Goal: Information Seeking & Learning: Learn about a topic

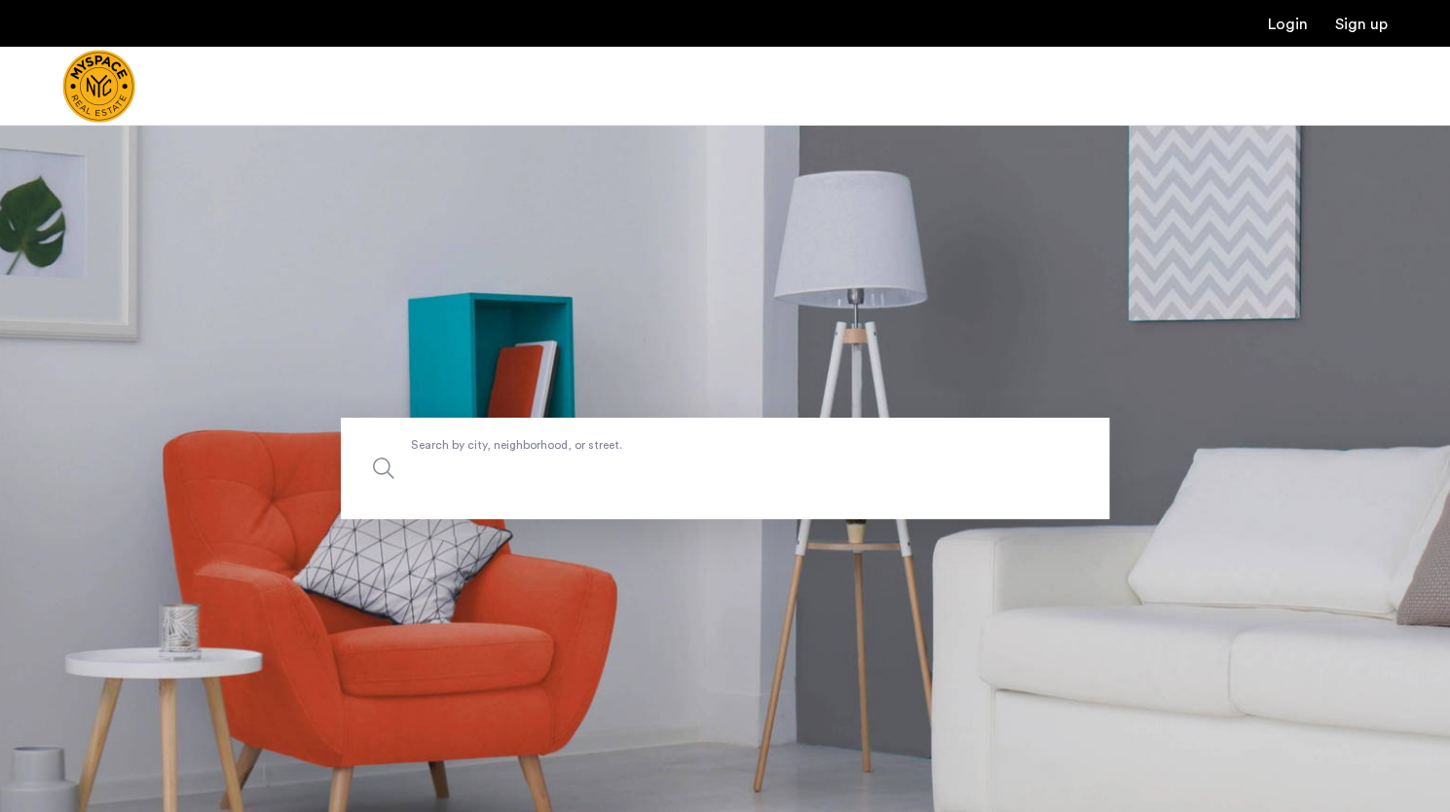
click at [619, 454] on label "Search by city, neighborhood, or street." at bounding box center [725, 468] width 768 height 101
click at [619, 454] on input "Search by city, neighborhood, or street." at bounding box center [725, 468] width 768 height 101
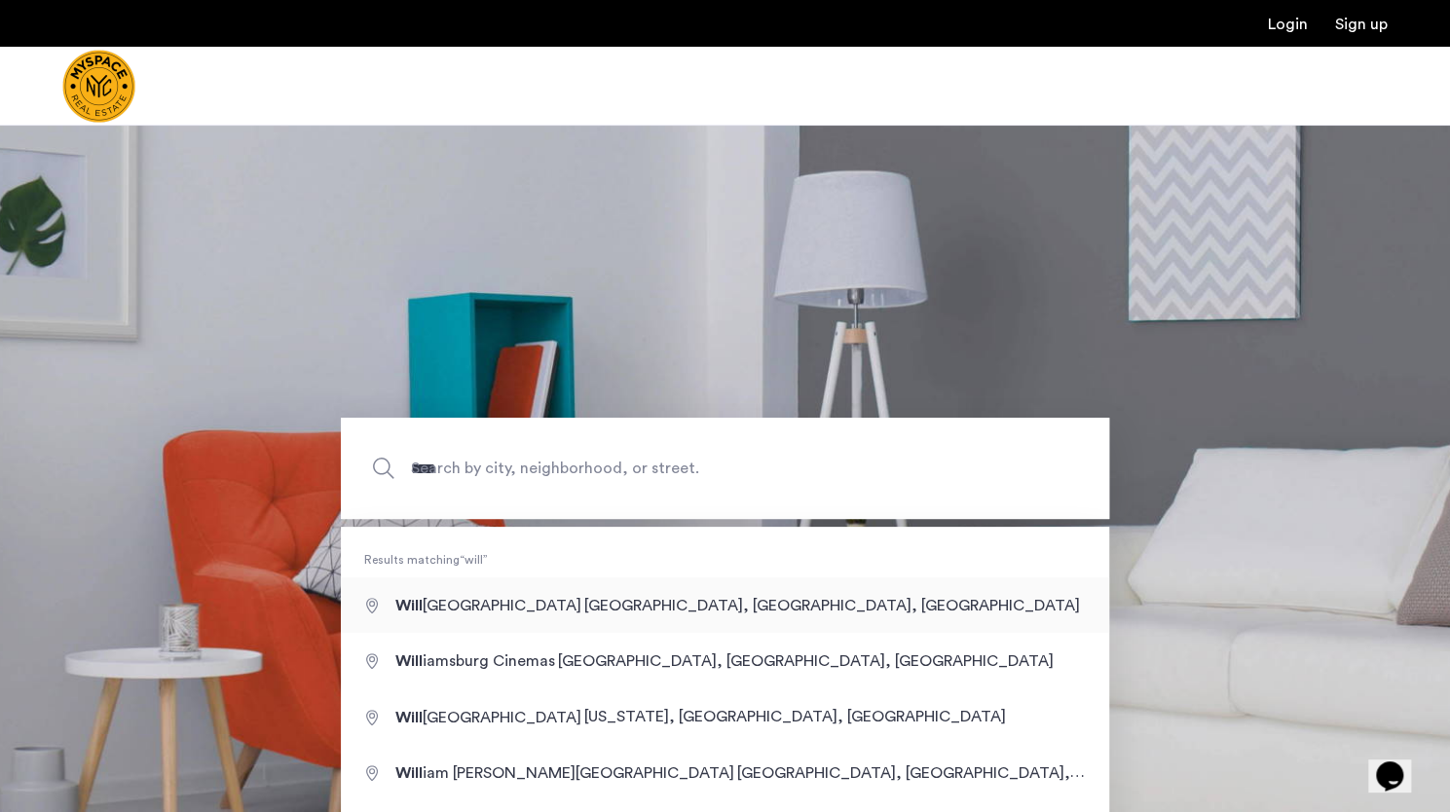
type input "**********"
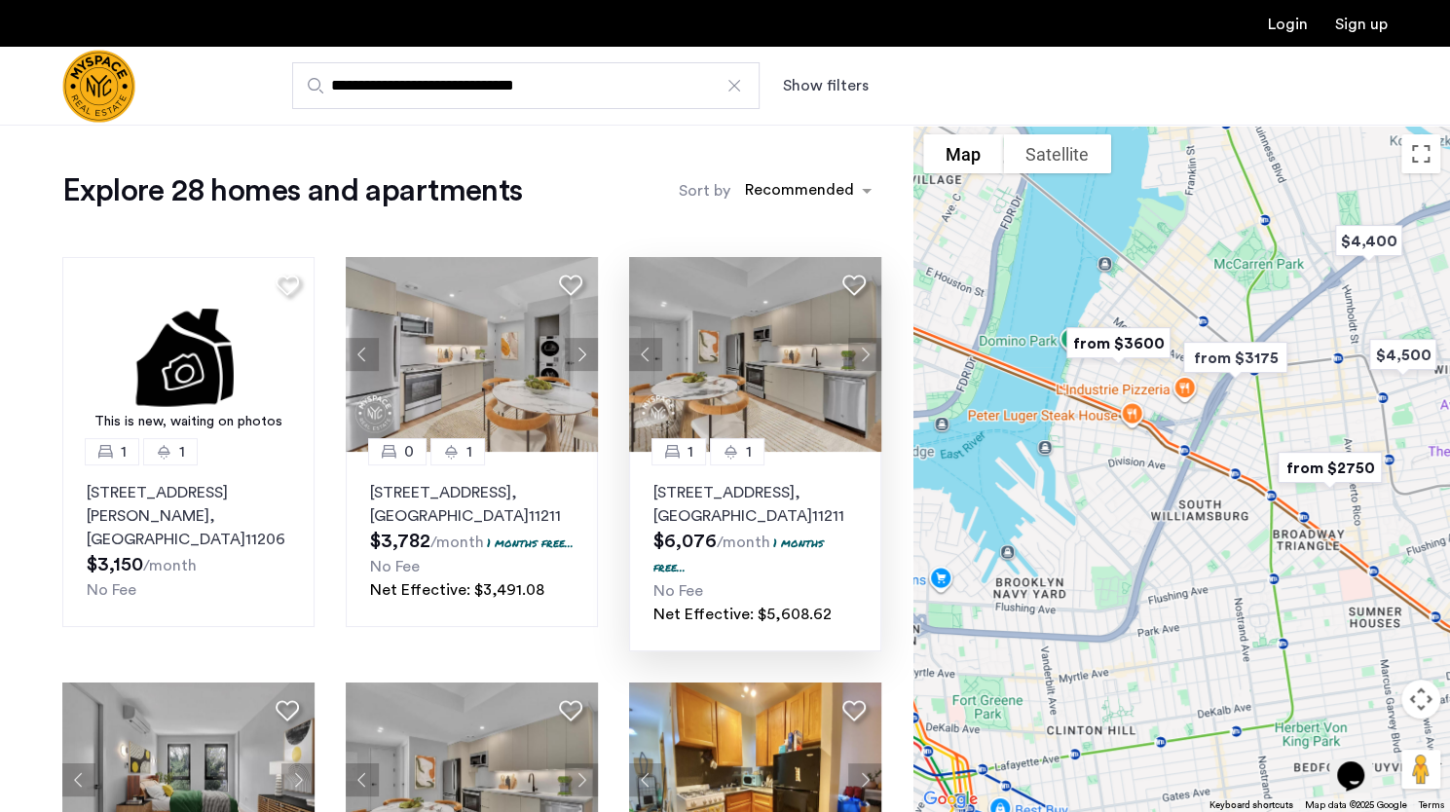
drag, startPoint x: 1009, startPoint y: 547, endPoint x: 754, endPoint y: 297, distance: 357.3
click at [1158, 463] on div at bounding box center [1181, 468] width 537 height 687
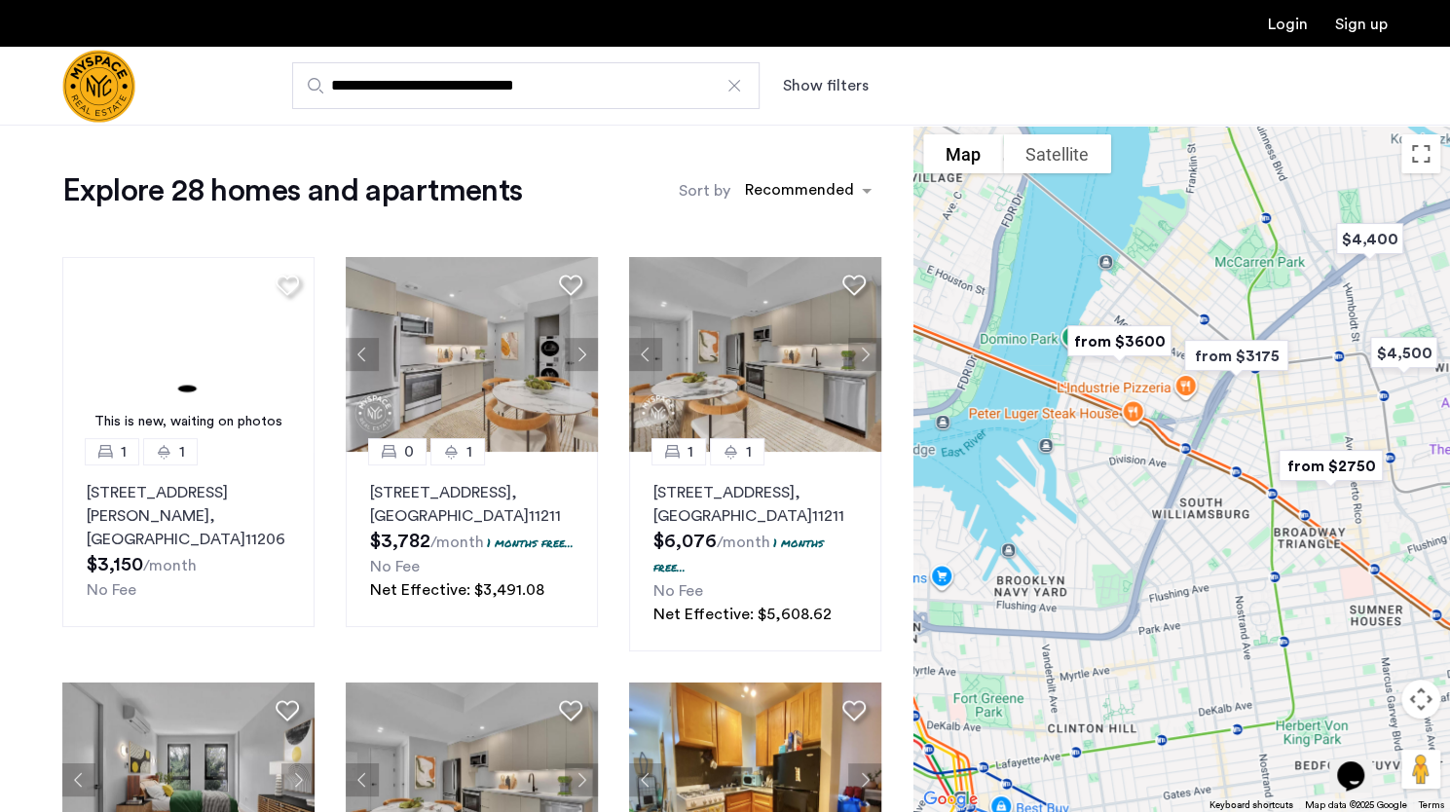
click at [595, 78] on input "**********" at bounding box center [525, 85] width 467 height 47
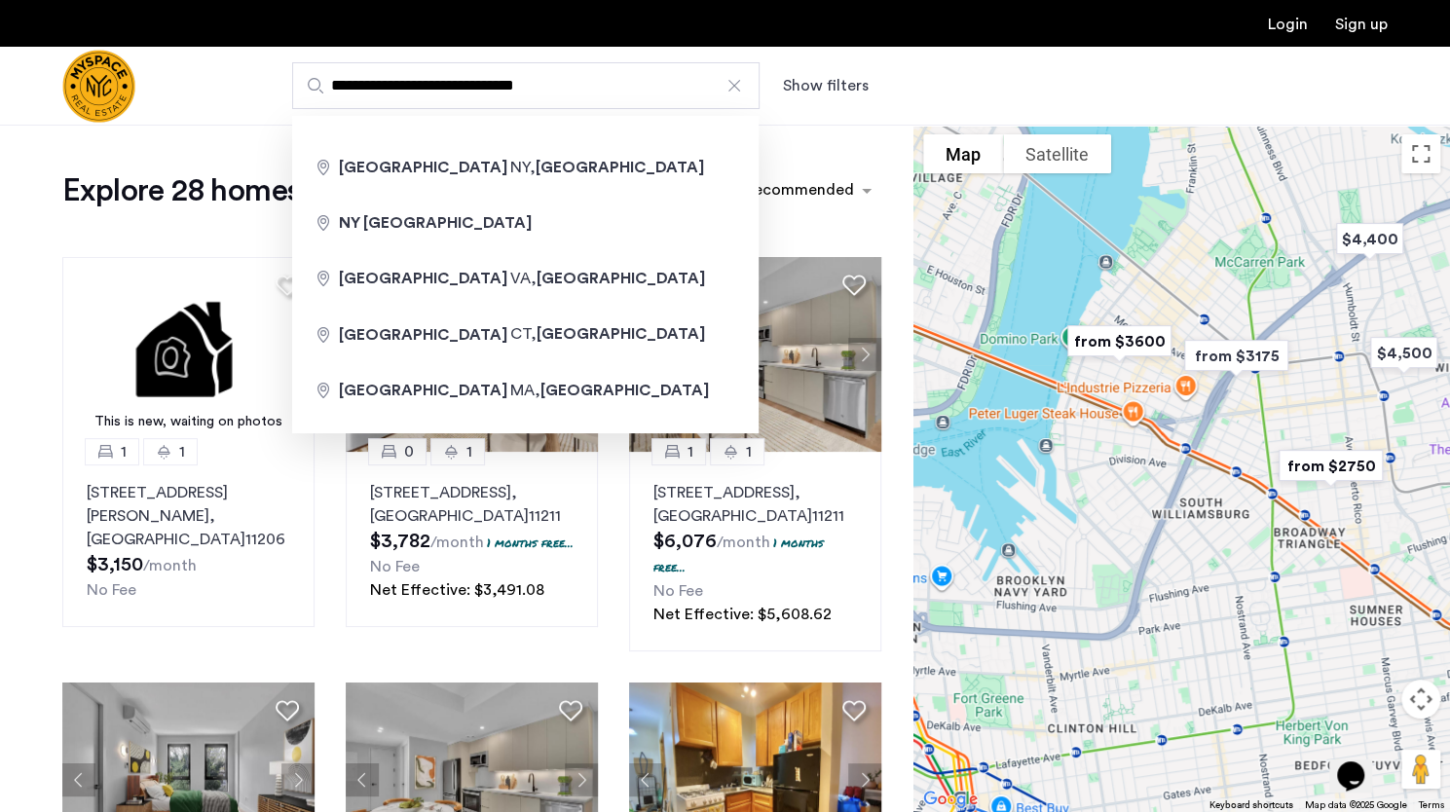
click at [853, 91] on button "Show filters" at bounding box center [826, 85] width 86 height 23
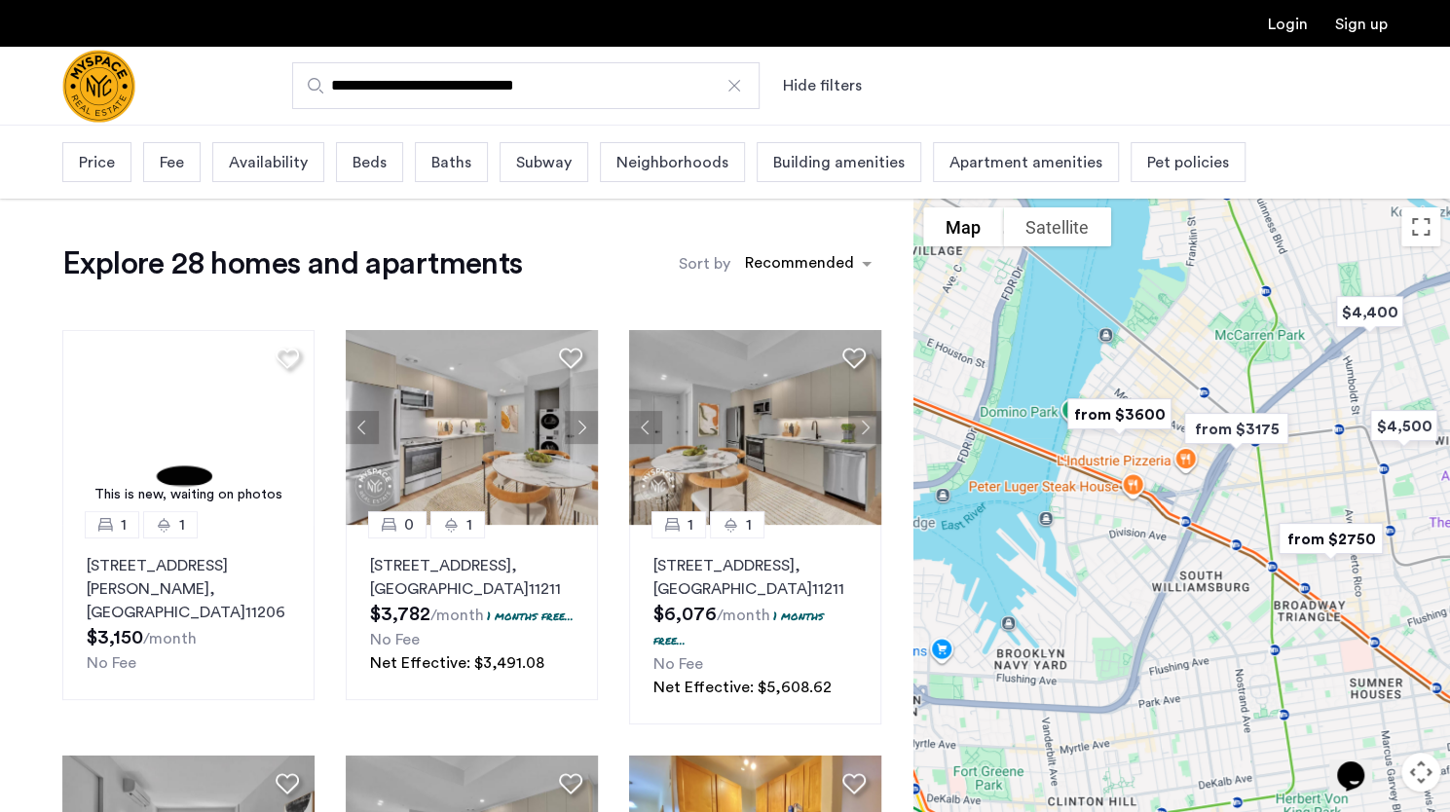
click at [640, 174] on div "Neighborhoods" at bounding box center [672, 162] width 145 height 40
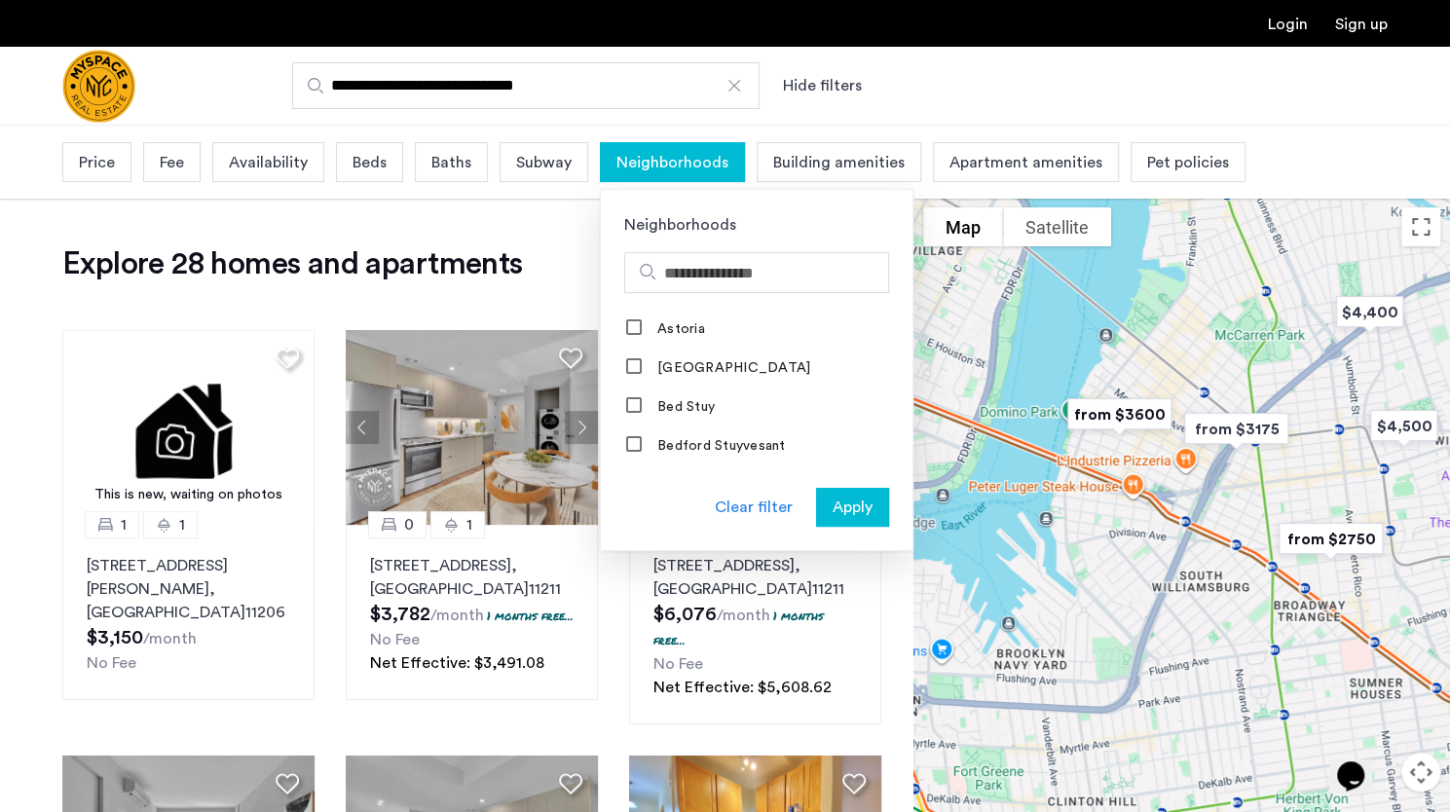
click at [734, 94] on div at bounding box center [733, 85] width 19 height 19
click at [734, 94] on input "**********" at bounding box center [525, 85] width 467 height 47
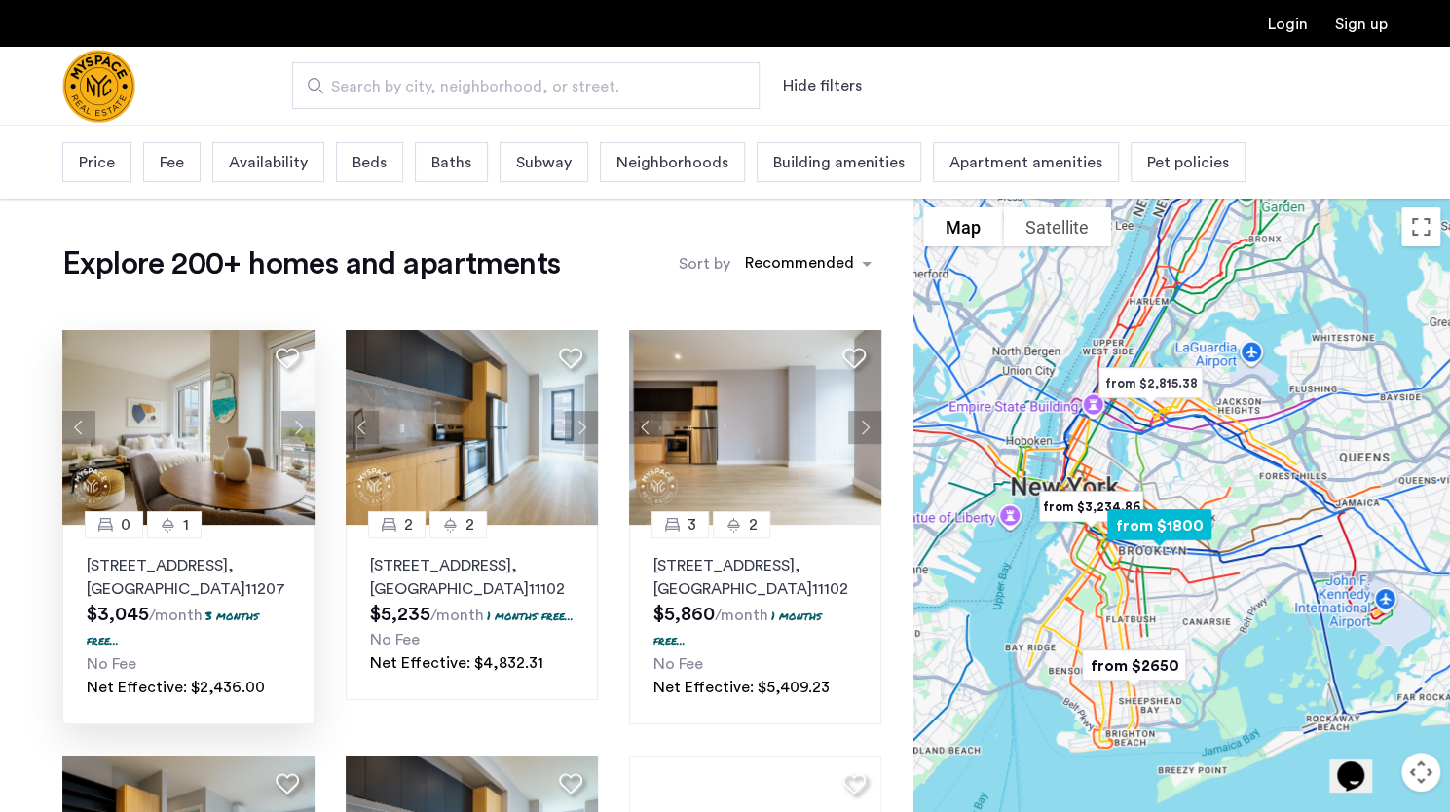
click at [300, 434] on button "Next apartment" at bounding box center [297, 427] width 33 height 33
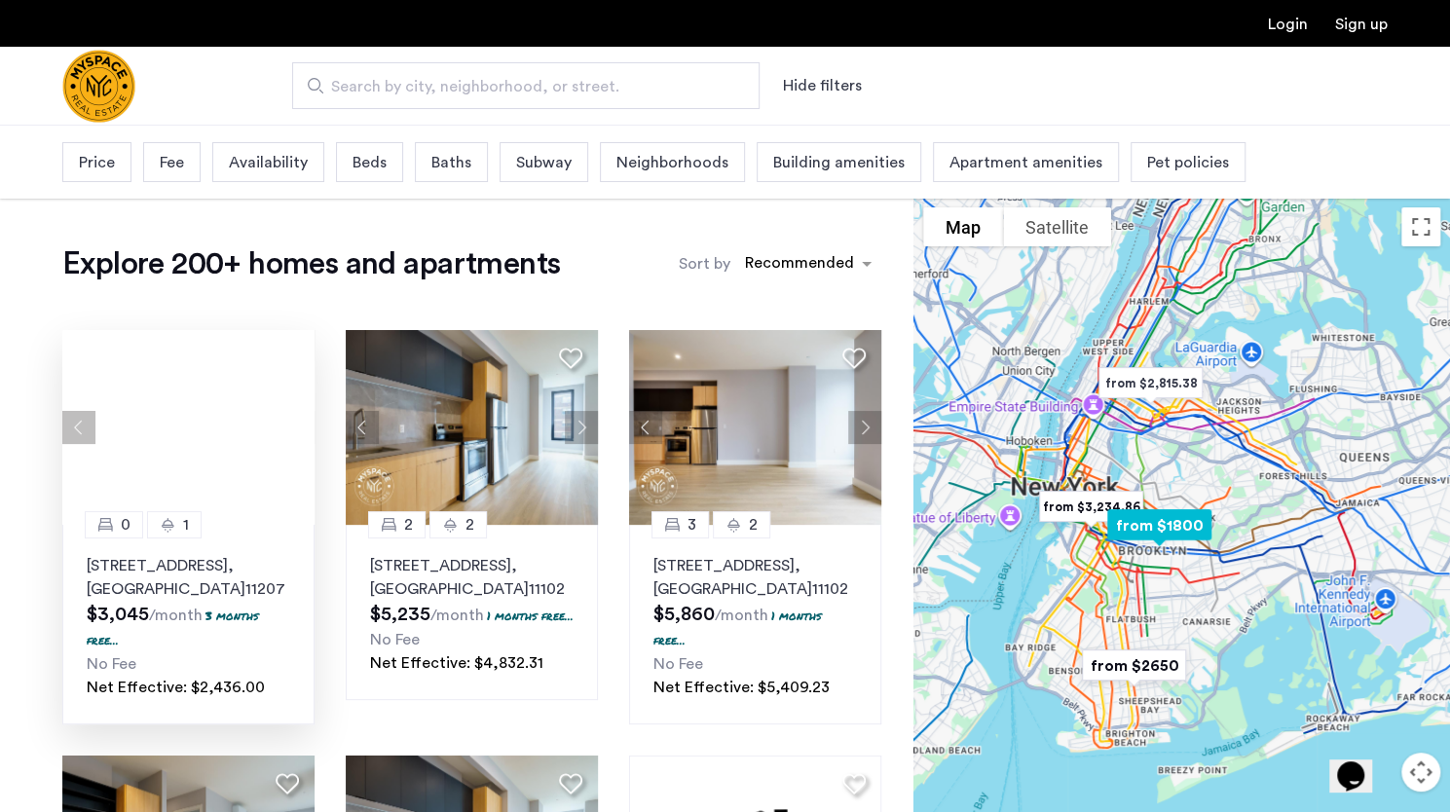
click at [302, 434] on button "Next apartment" at bounding box center [297, 427] width 33 height 33
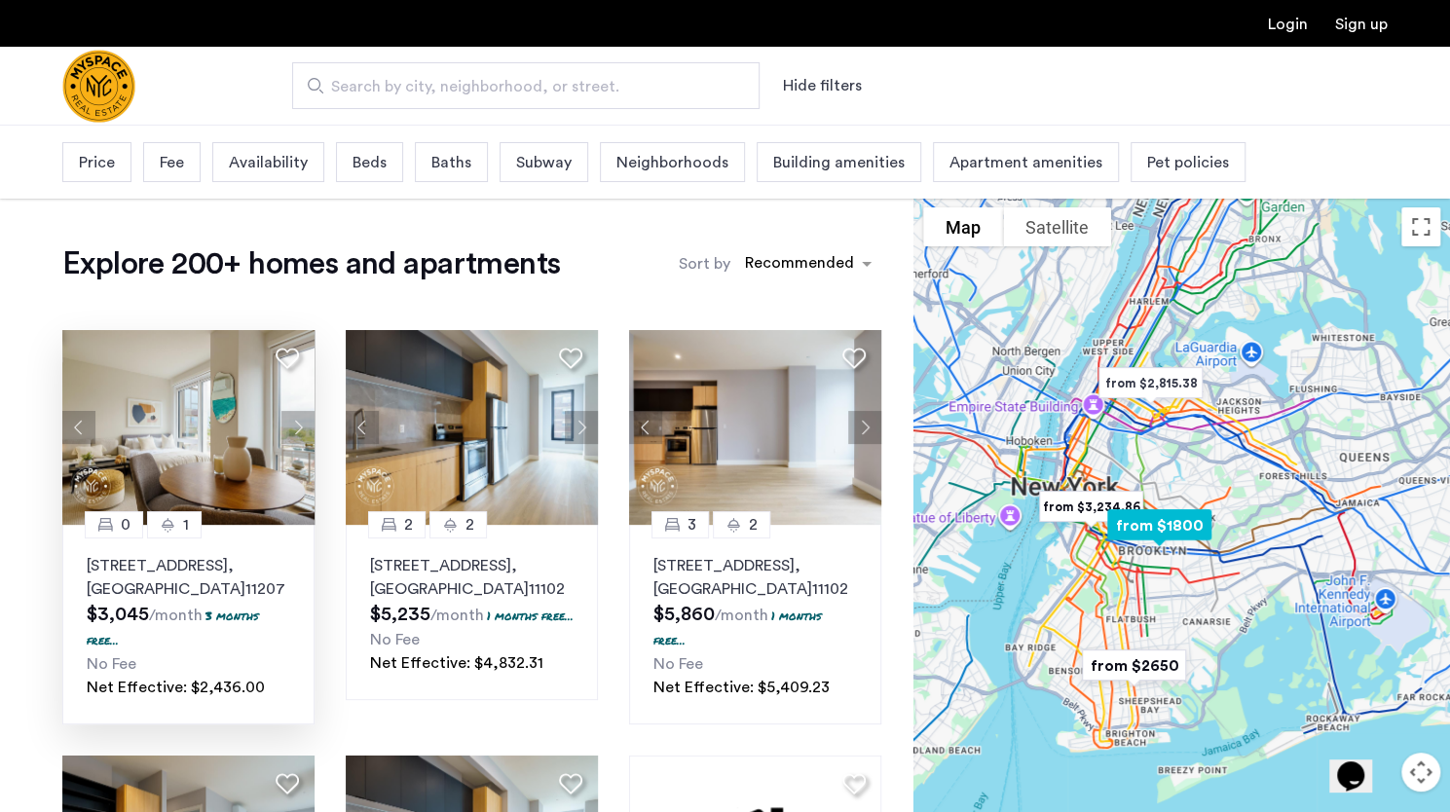
click at [302, 434] on button "Next apartment" at bounding box center [297, 427] width 33 height 33
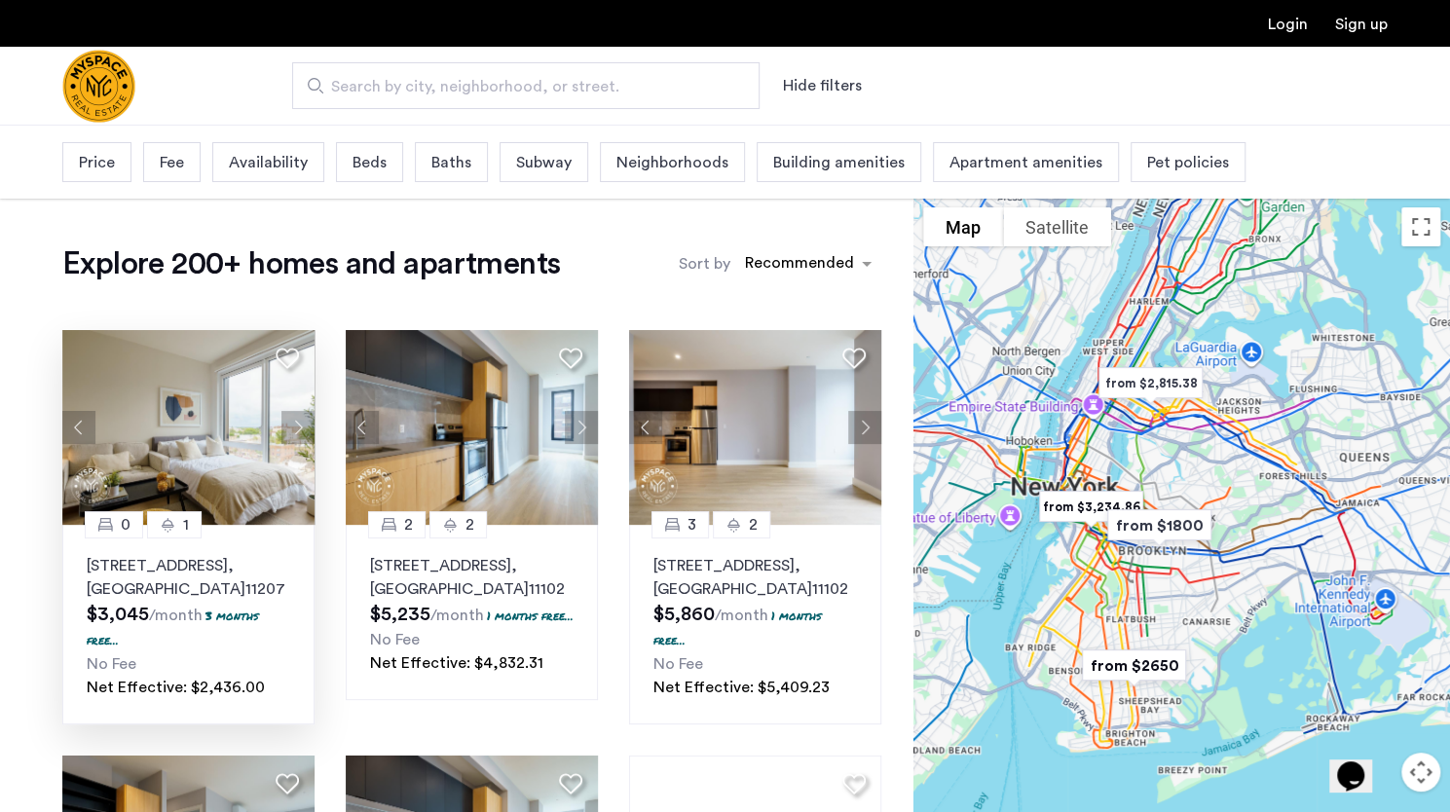
click at [372, 164] on span "Beds" at bounding box center [369, 162] width 34 height 23
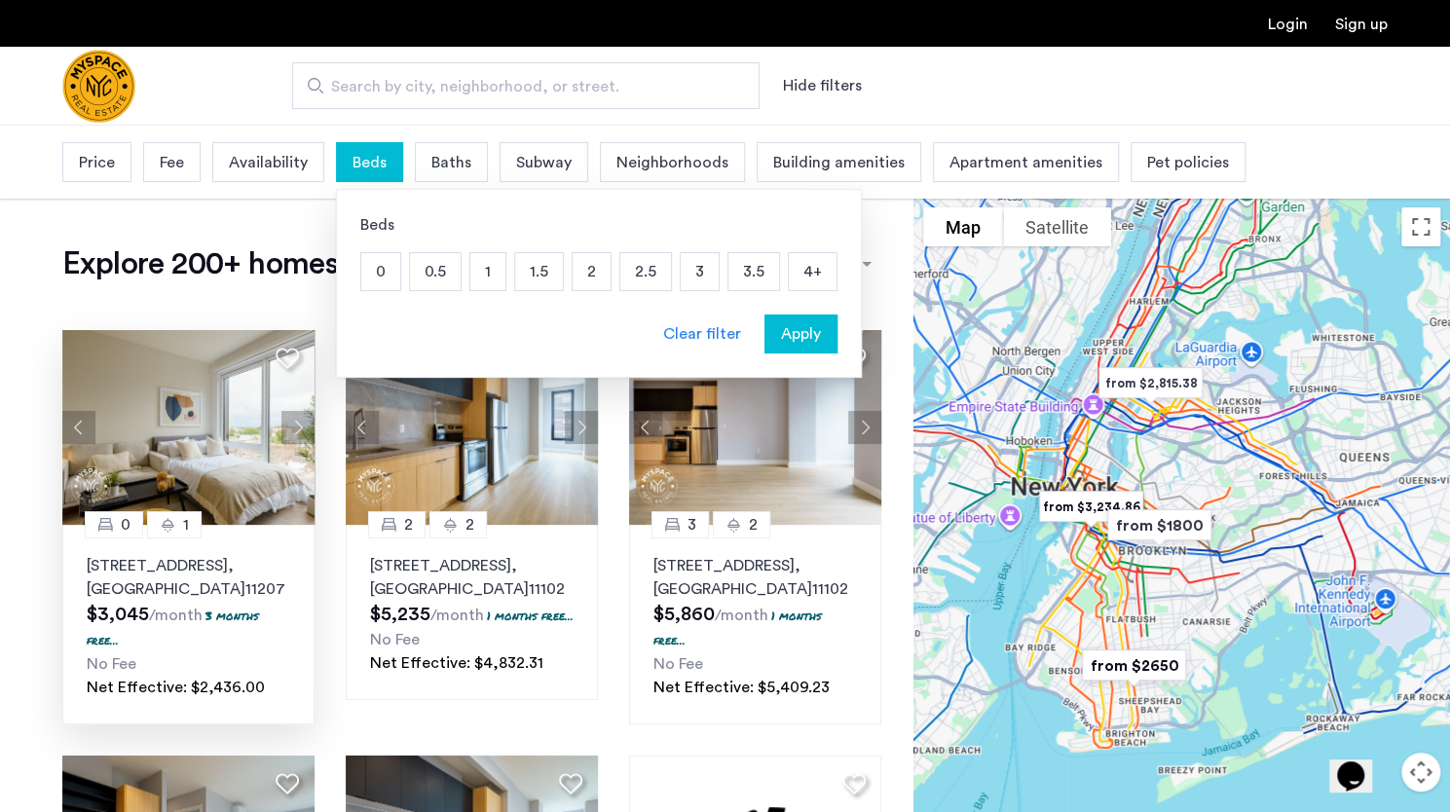
click at [590, 267] on p "2" at bounding box center [592, 271] width 38 height 37
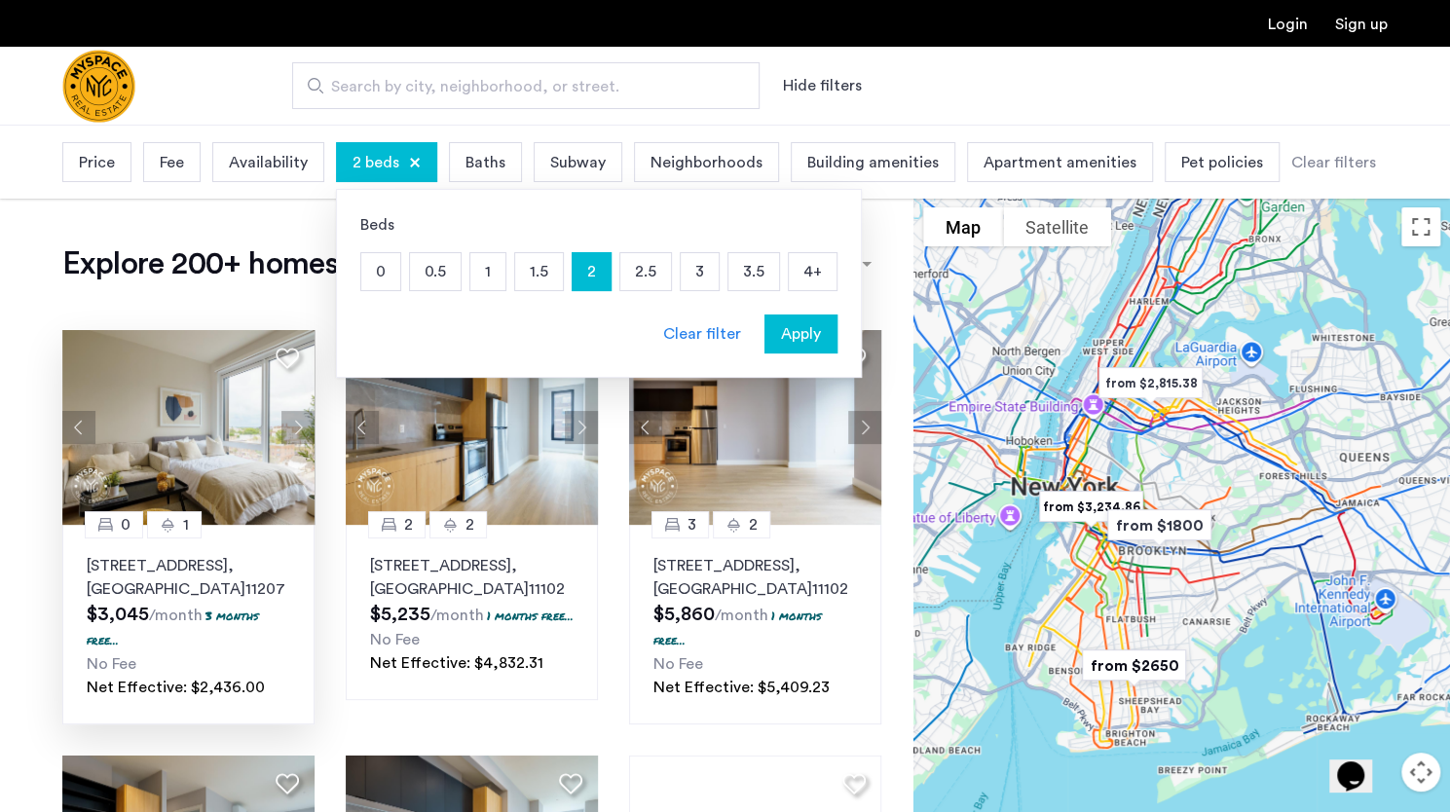
click at [781, 326] on span "Apply" at bounding box center [801, 333] width 40 height 23
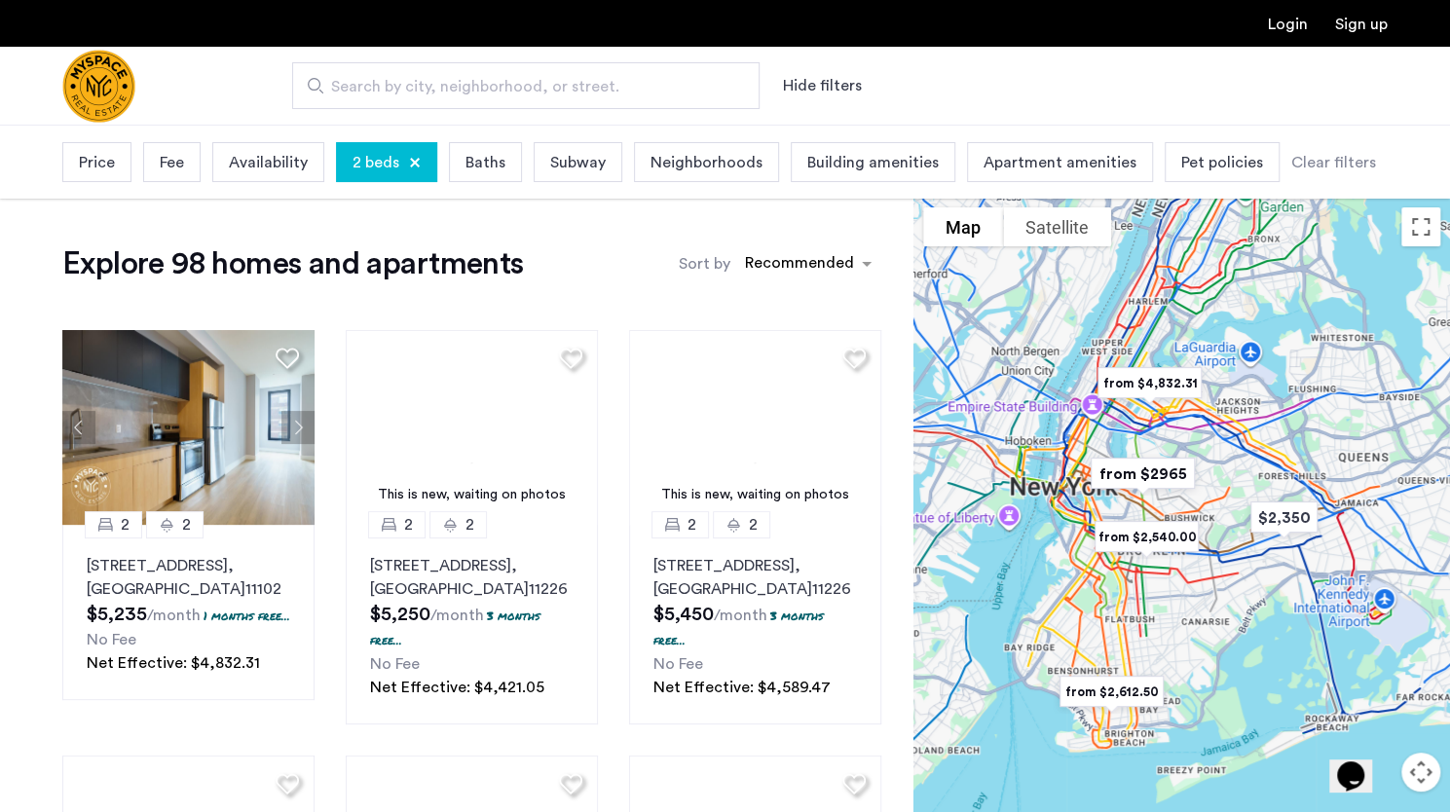
click at [110, 153] on span "Price" at bounding box center [97, 162] width 36 height 23
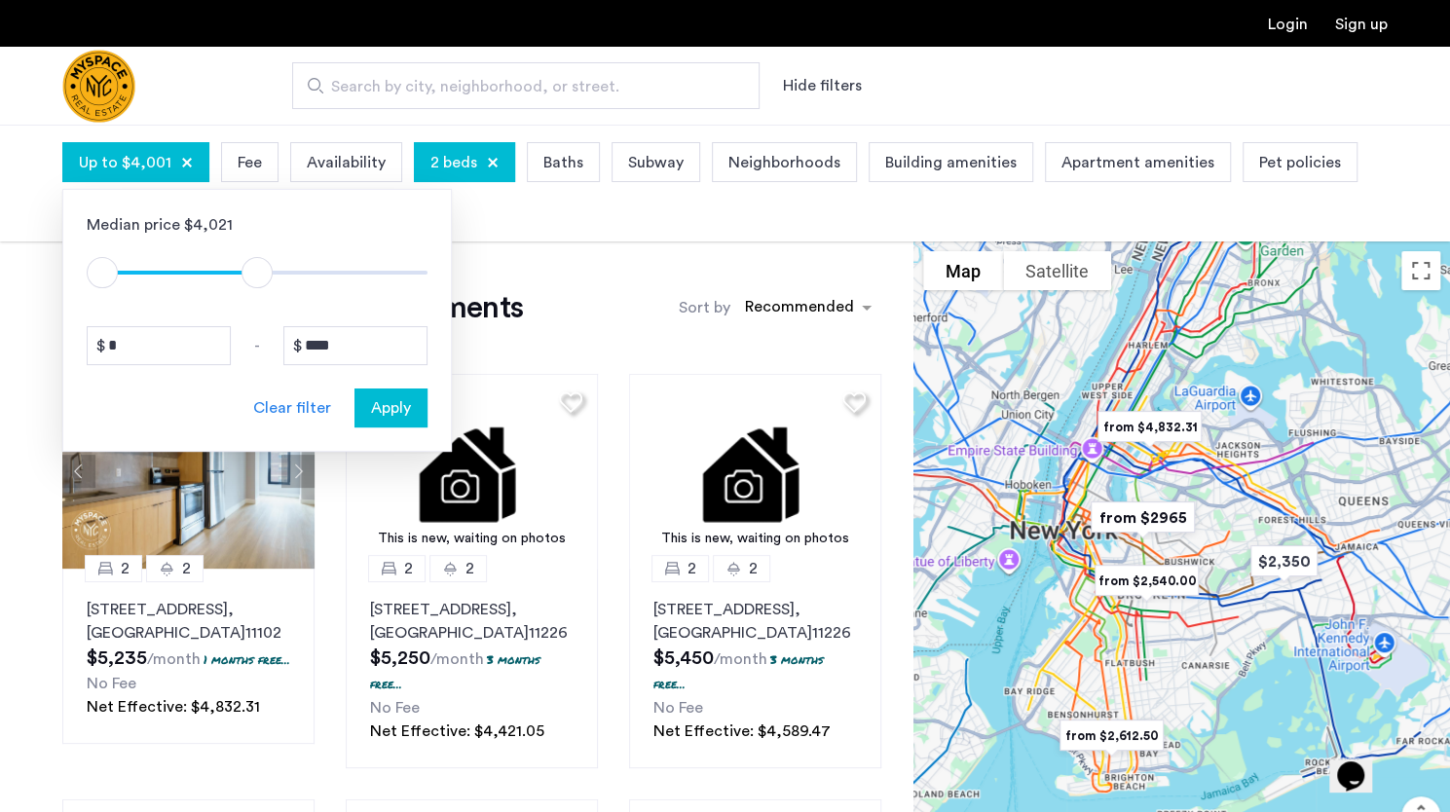
type input "****"
drag, startPoint x: 407, startPoint y: 279, endPoint x: 261, endPoint y: 309, distance: 148.9
click at [261, 309] on div "Median price $4,021 $1 $8000 $1 $4101 * - **** Clear filter Apply" at bounding box center [256, 320] width 389 height 263
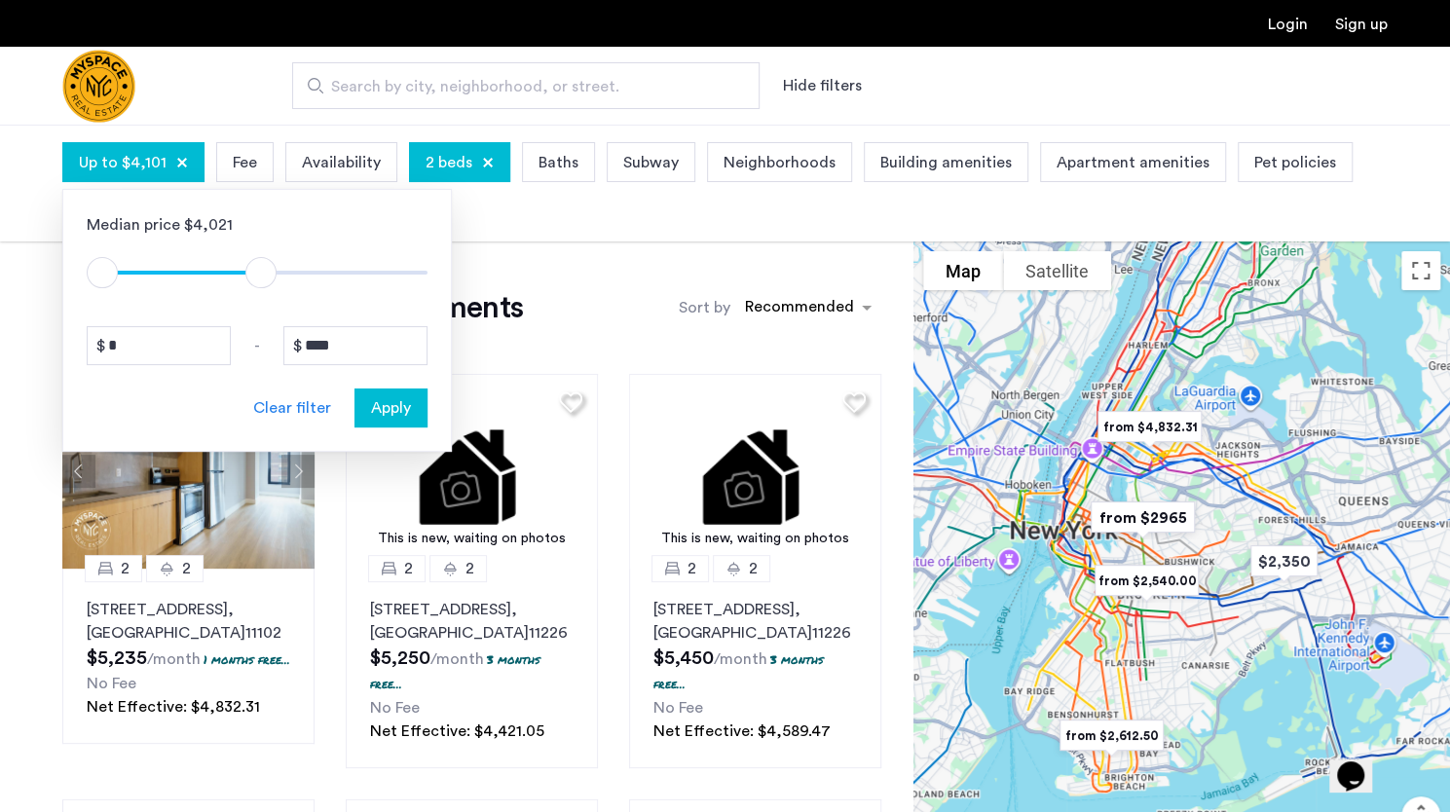
click at [405, 407] on span "Apply" at bounding box center [391, 407] width 40 height 23
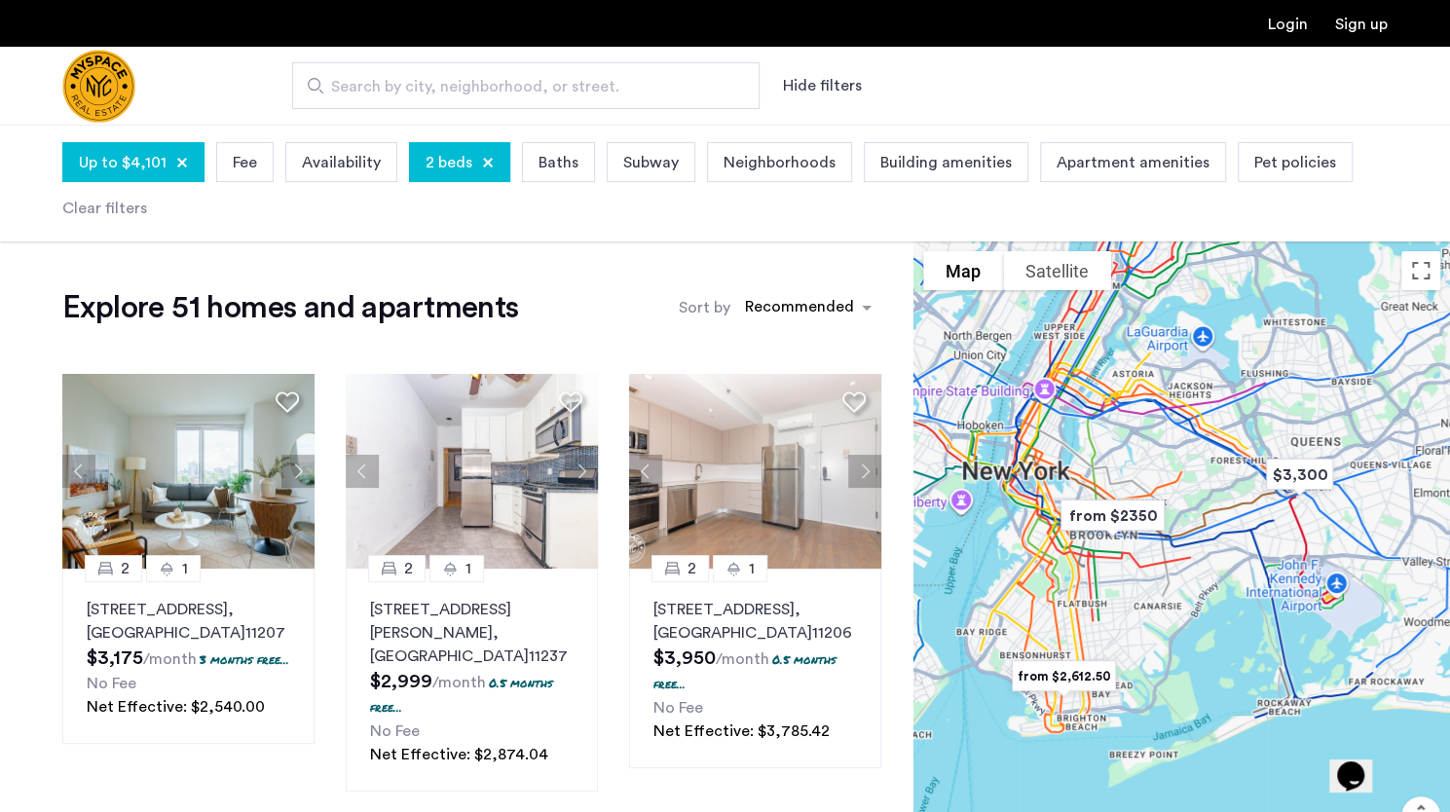
click at [613, 93] on span "Search by city, neighborhood, or street." at bounding box center [518, 86] width 374 height 23
click at [613, 93] on input "Search by city, neighborhood, or street." at bounding box center [525, 85] width 467 height 47
click at [888, 106] on div "Search by city, neighborhood, or street. Hide filters" at bounding box center [820, 85] width 1134 height 47
click at [761, 167] on span "Neighborhoods" at bounding box center [779, 162] width 112 height 23
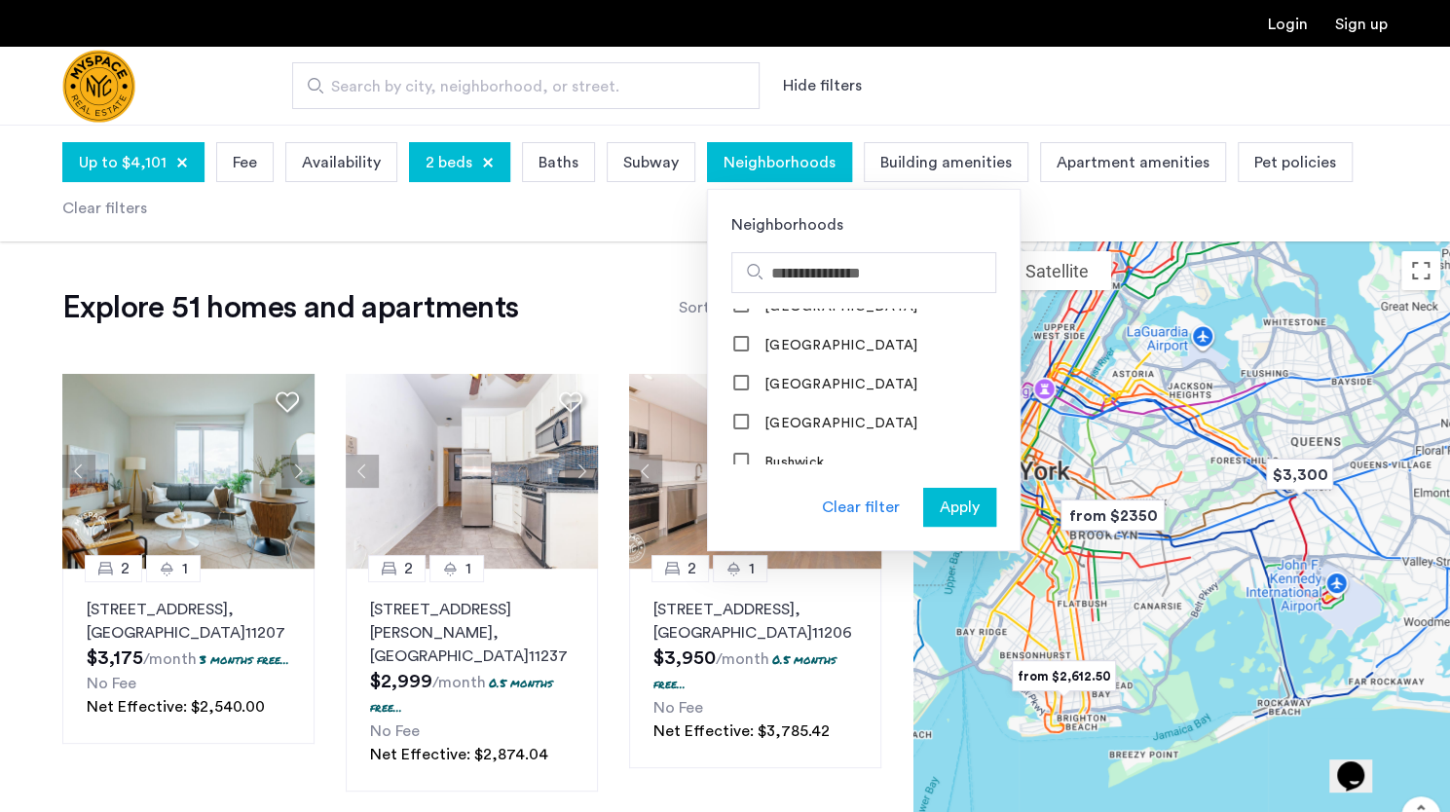
scroll to position [337, 0]
click at [761, 379] on label "[GEOGRAPHIC_DATA]" at bounding box center [838, 382] width 157 height 16
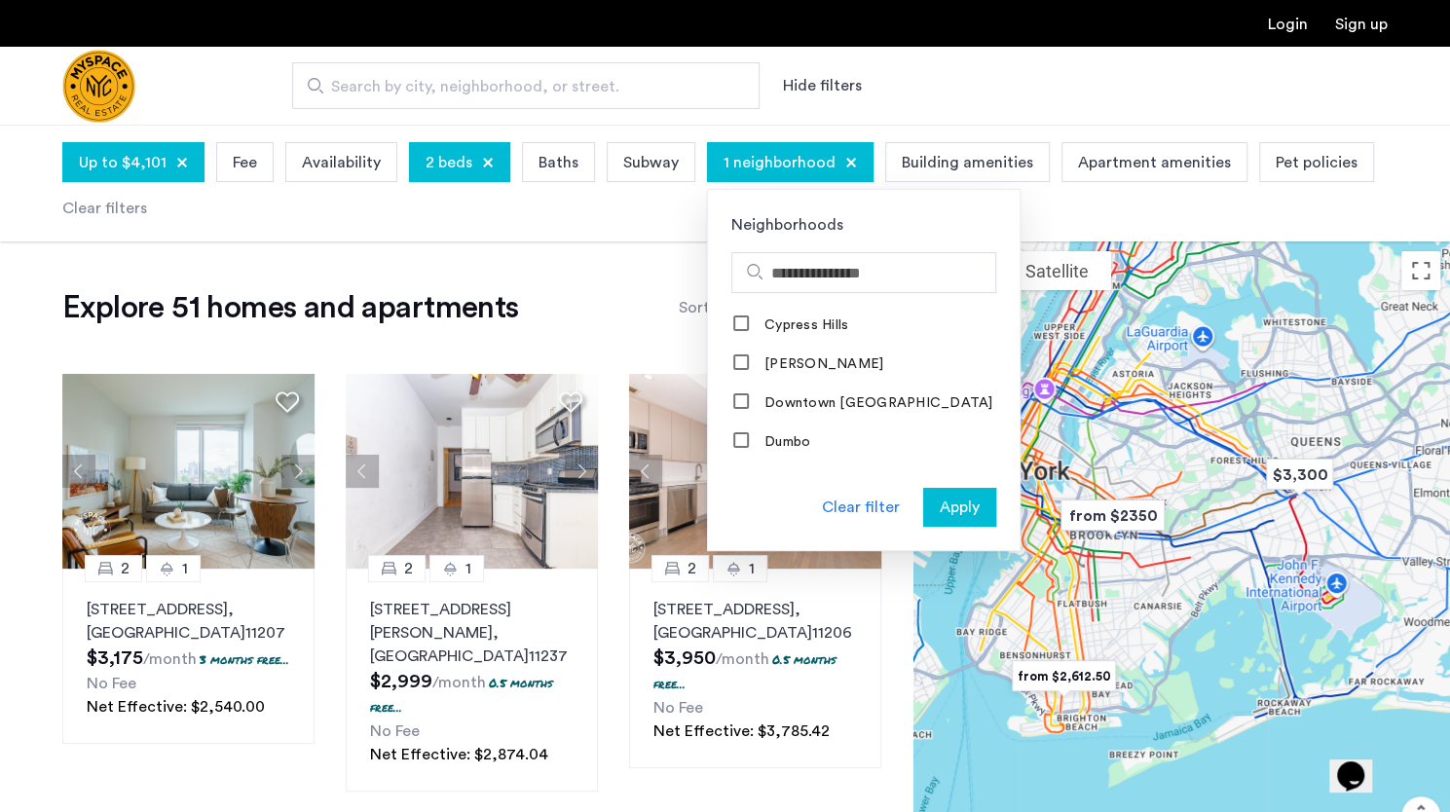
scroll to position [722, 0]
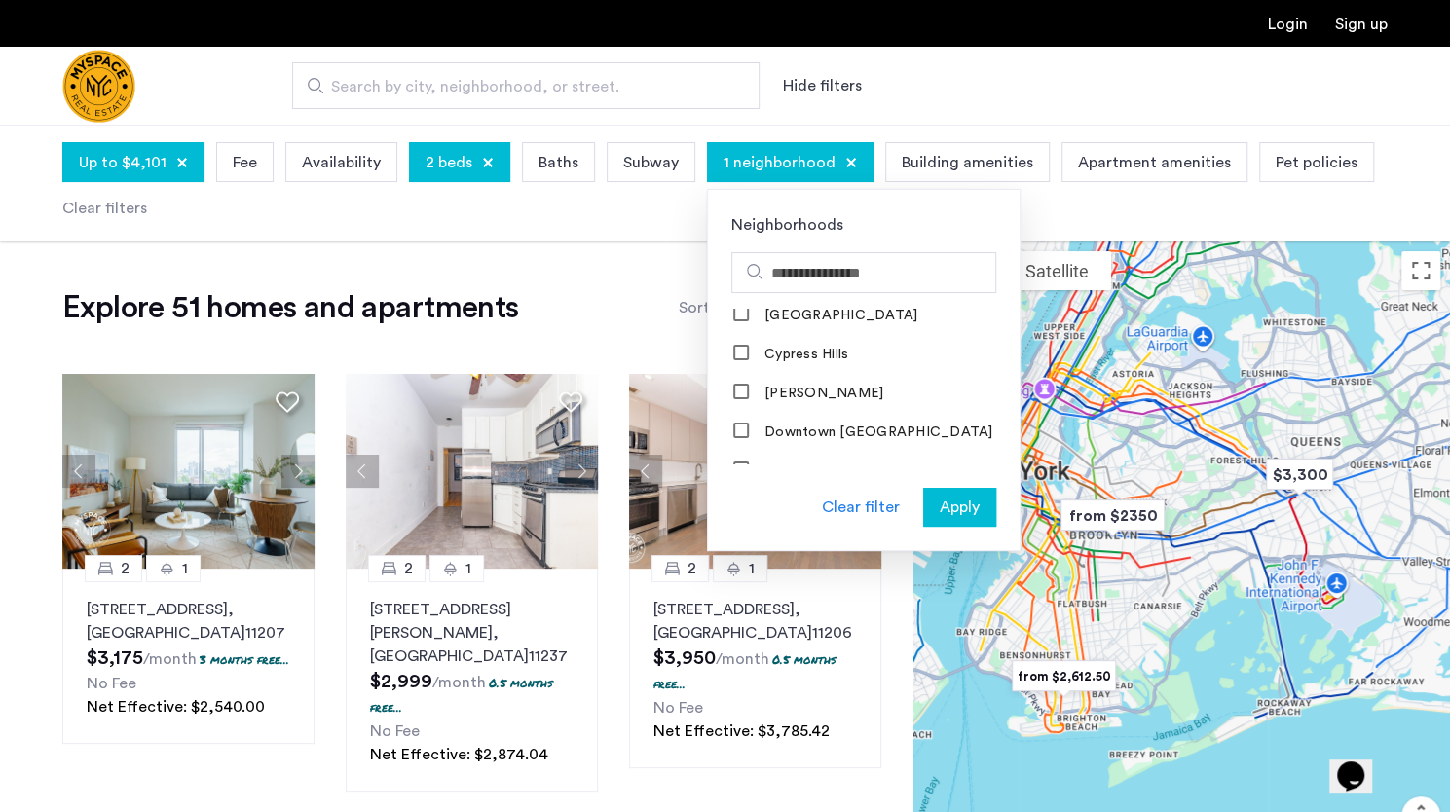
click at [767, 412] on mat-checkbox "Downtown [GEOGRAPHIC_DATA]" at bounding box center [864, 431] width 312 height 39
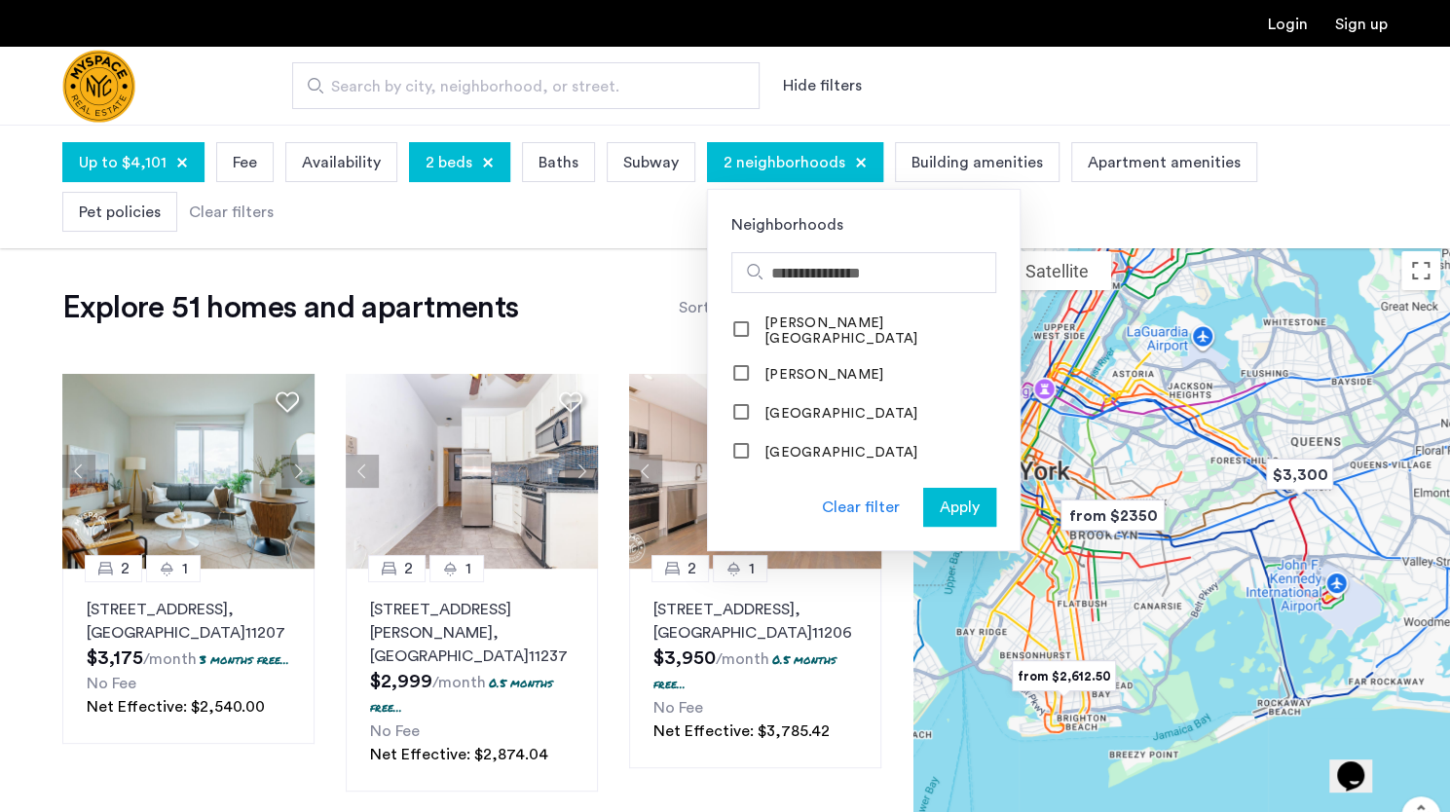
scroll to position [506, 0]
click at [734, 355] on mat-checkbox "[PERSON_NAME]" at bounding box center [864, 374] width 312 height 39
click at [726, 339] on mat-checkbox "[PERSON_NAME][GEOGRAPHIC_DATA]" at bounding box center [864, 332] width 312 height 47
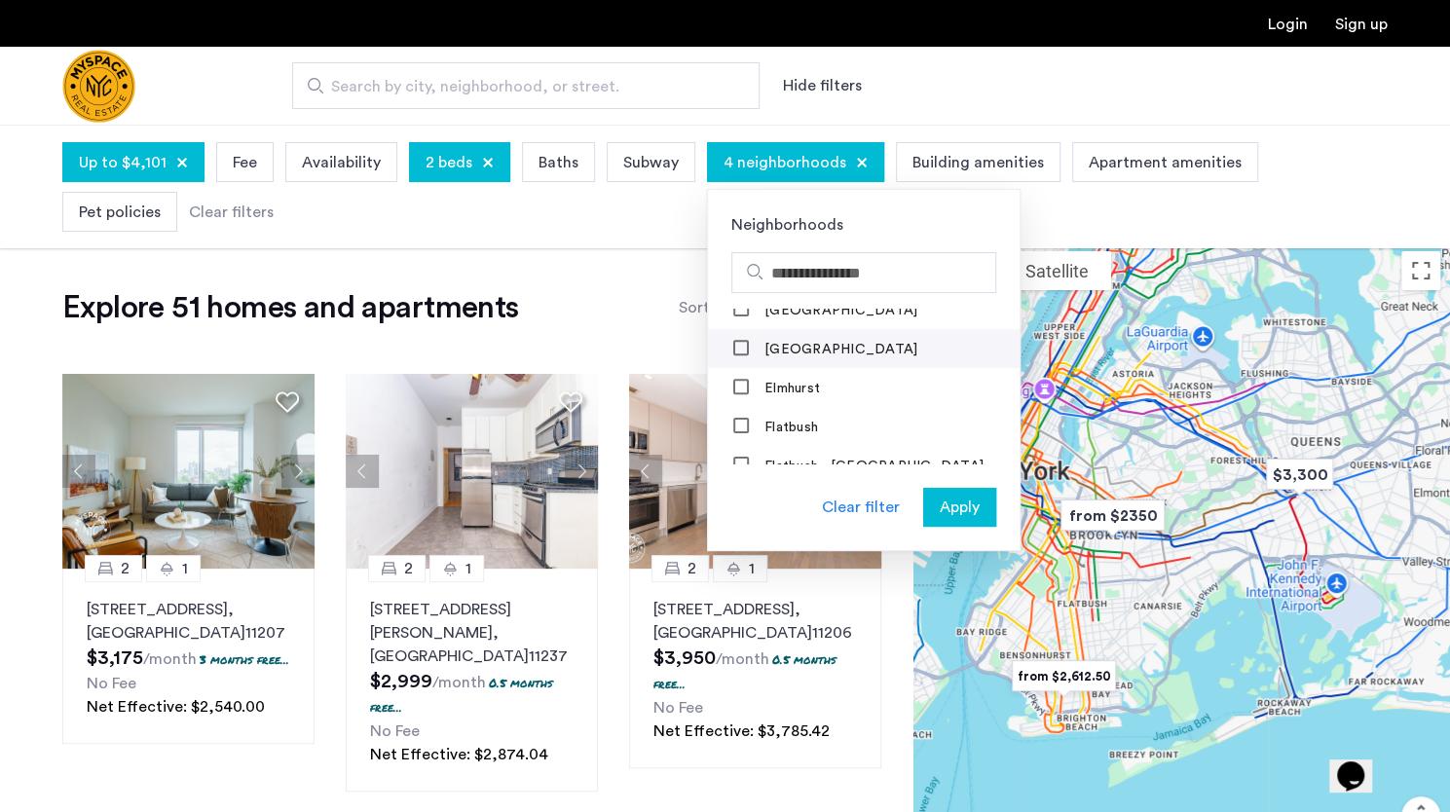
click at [734, 329] on mat-checkbox "[GEOGRAPHIC_DATA]" at bounding box center [864, 348] width 312 height 39
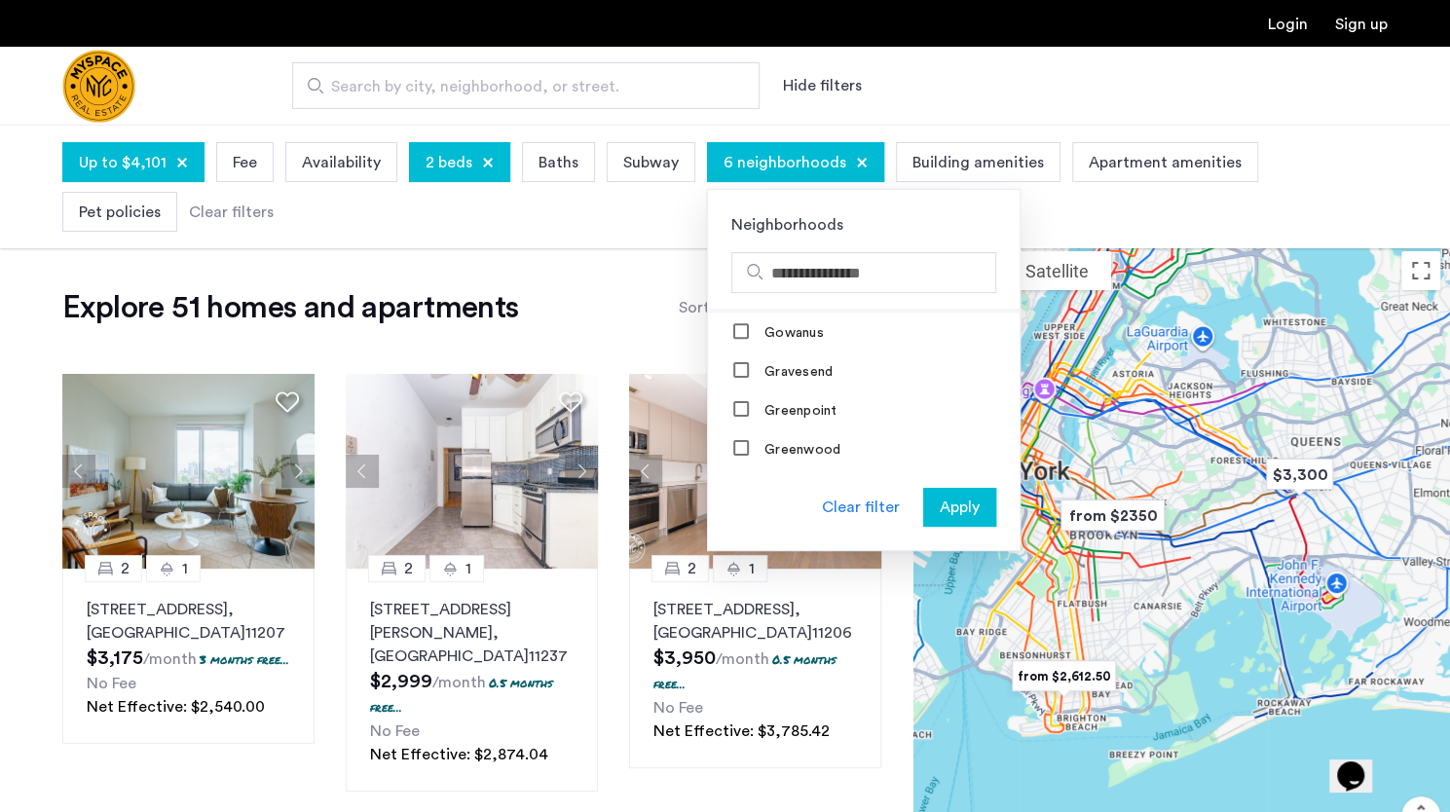
scroll to position [1368, 0]
click at [740, 406] on div "Greenpoint" at bounding box center [786, 409] width 106 height 19
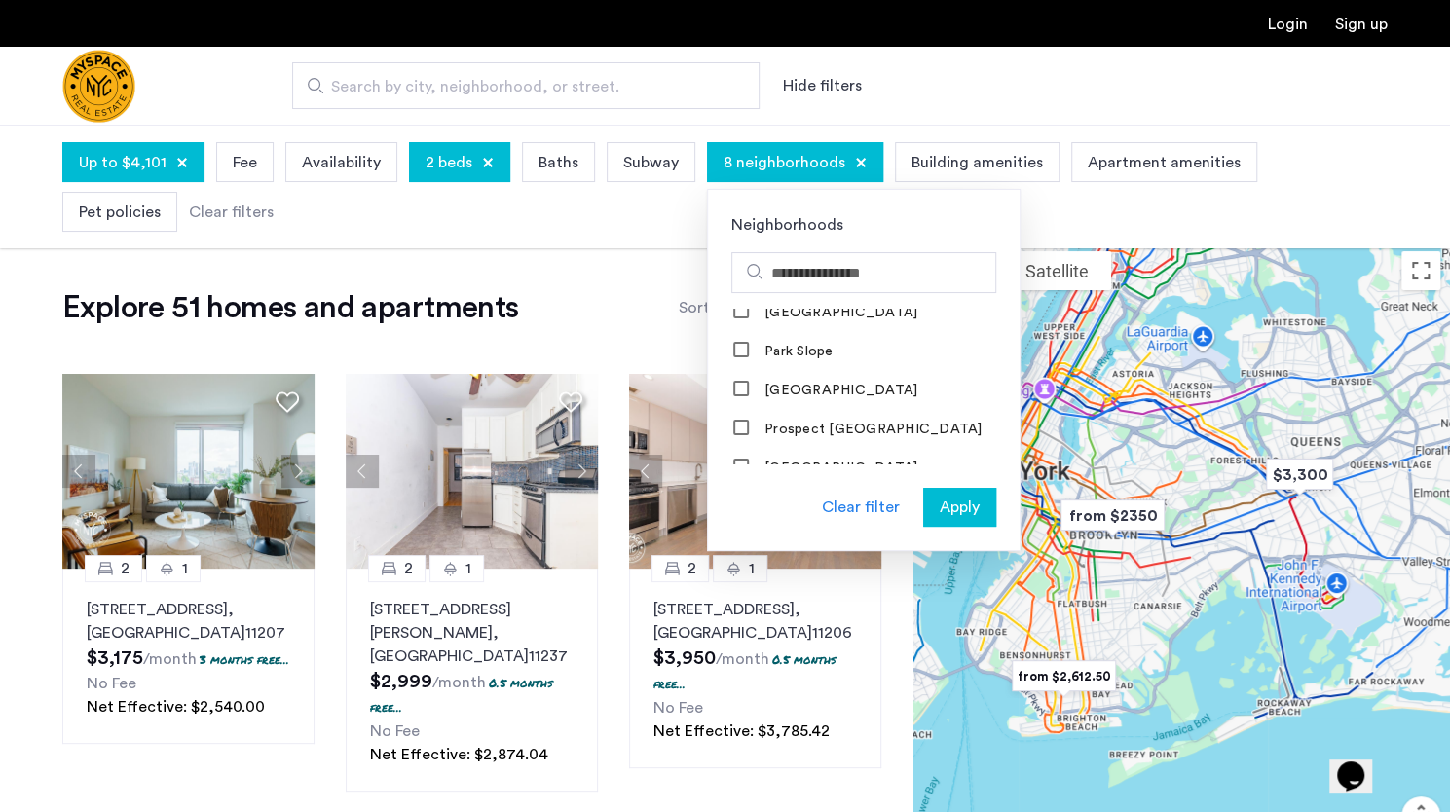
scroll to position [1972, 0]
click at [734, 350] on div at bounding box center [742, 352] width 16 height 16
click at [940, 507] on span "Apply" at bounding box center [960, 507] width 40 height 23
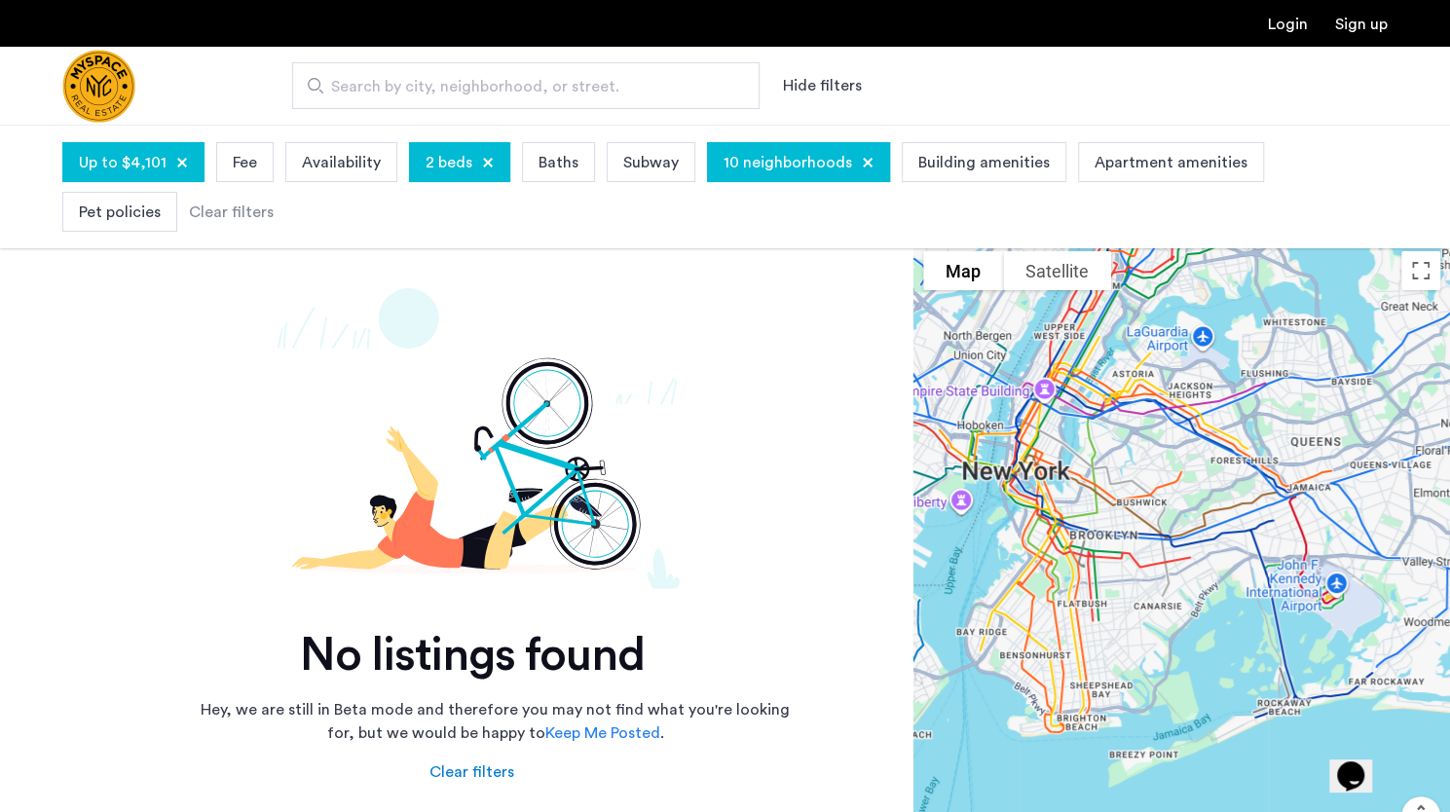
click at [186, 157] on div "Up to $4,101" at bounding box center [133, 162] width 142 height 40
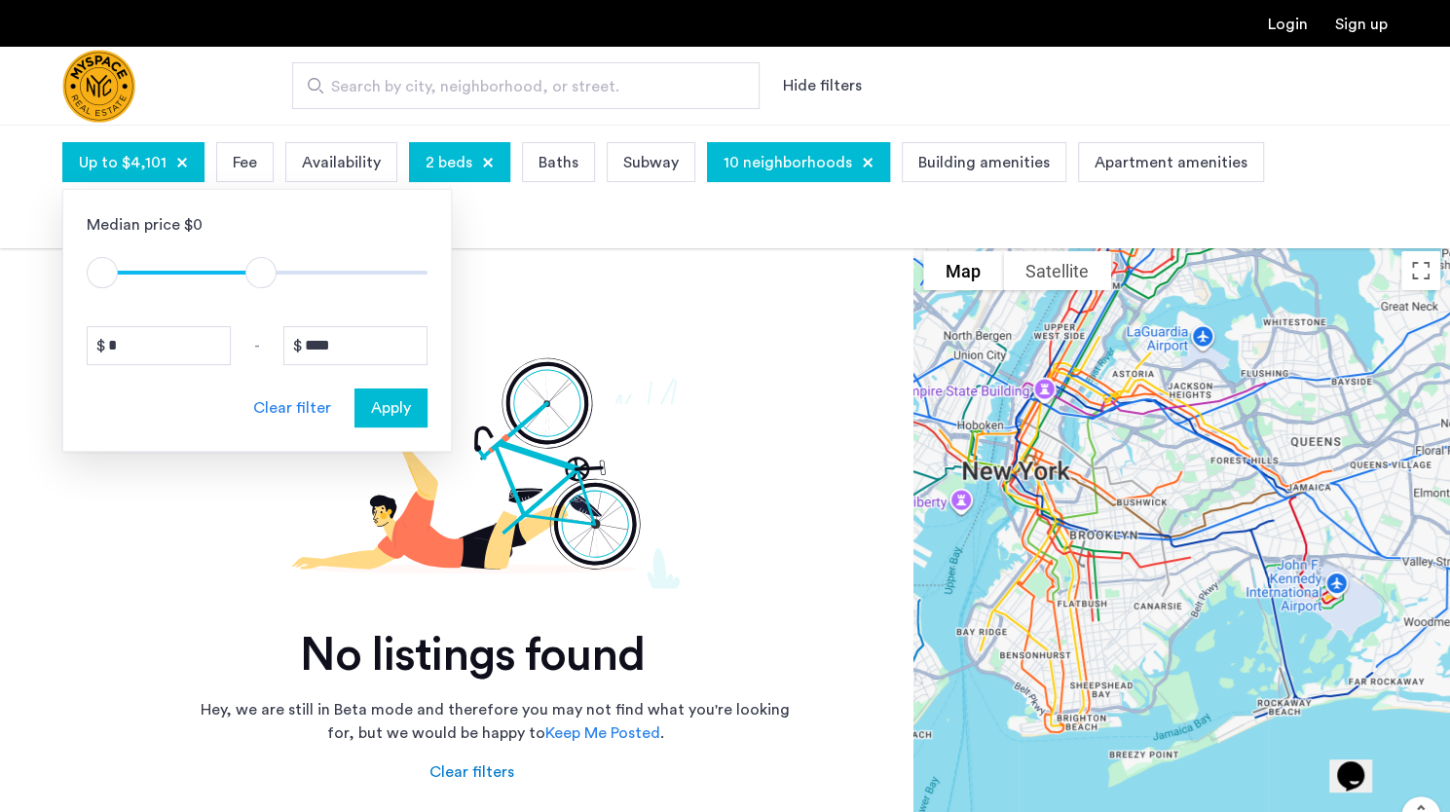
click at [179, 159] on div at bounding box center [182, 163] width 12 height 12
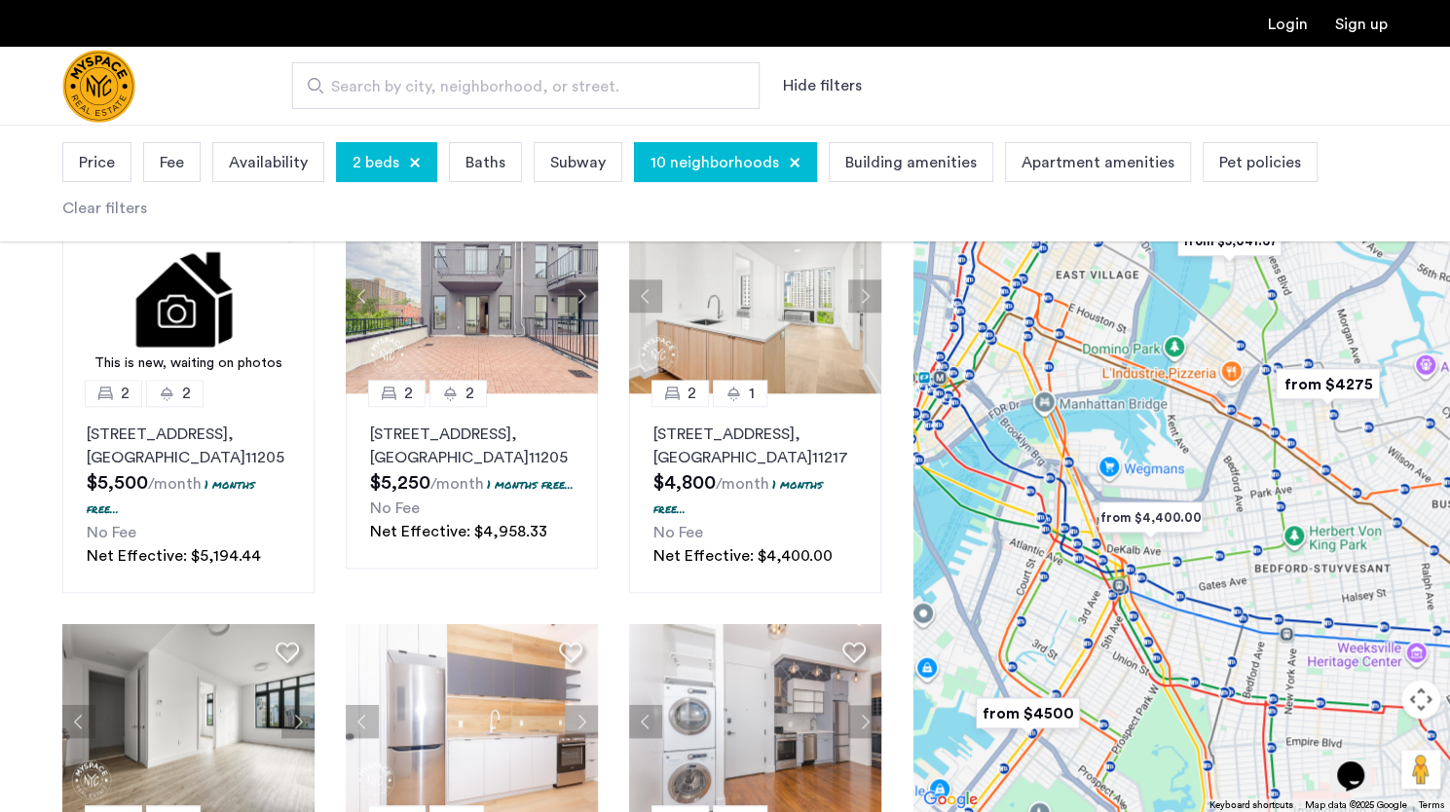
scroll to position [1000, 0]
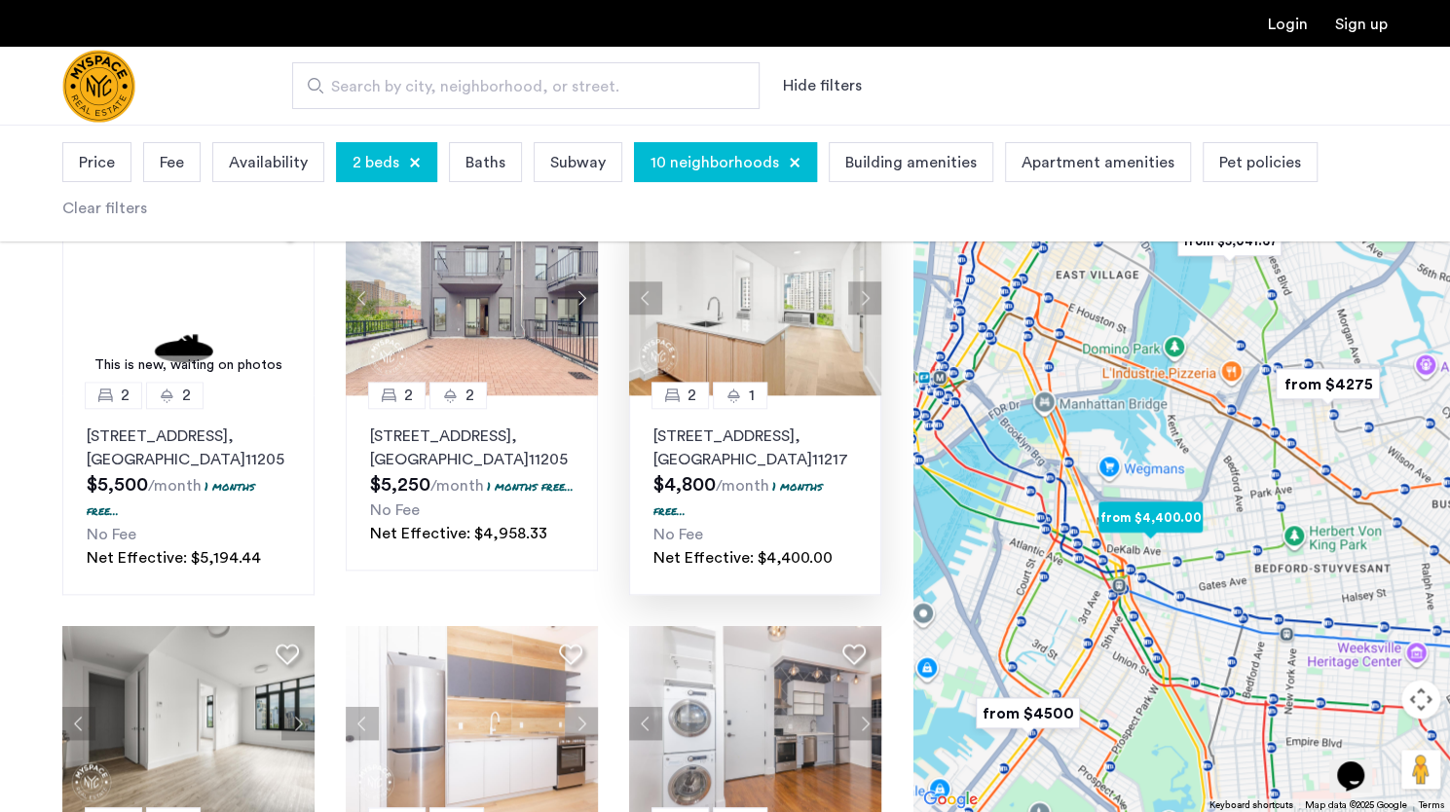
click at [858, 315] on button "Next apartment" at bounding box center [864, 297] width 33 height 33
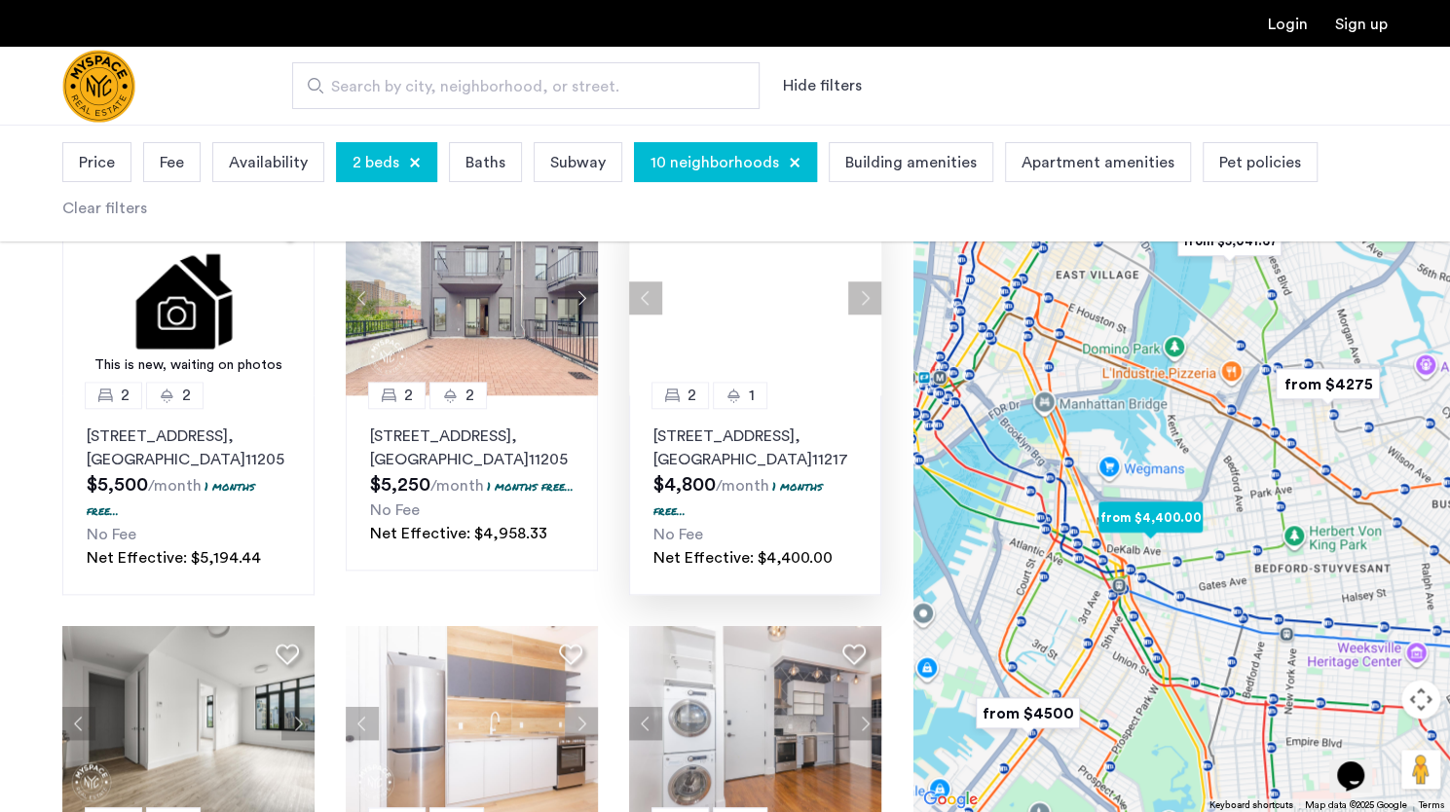
click at [858, 327] on div at bounding box center [755, 298] width 252 height 195
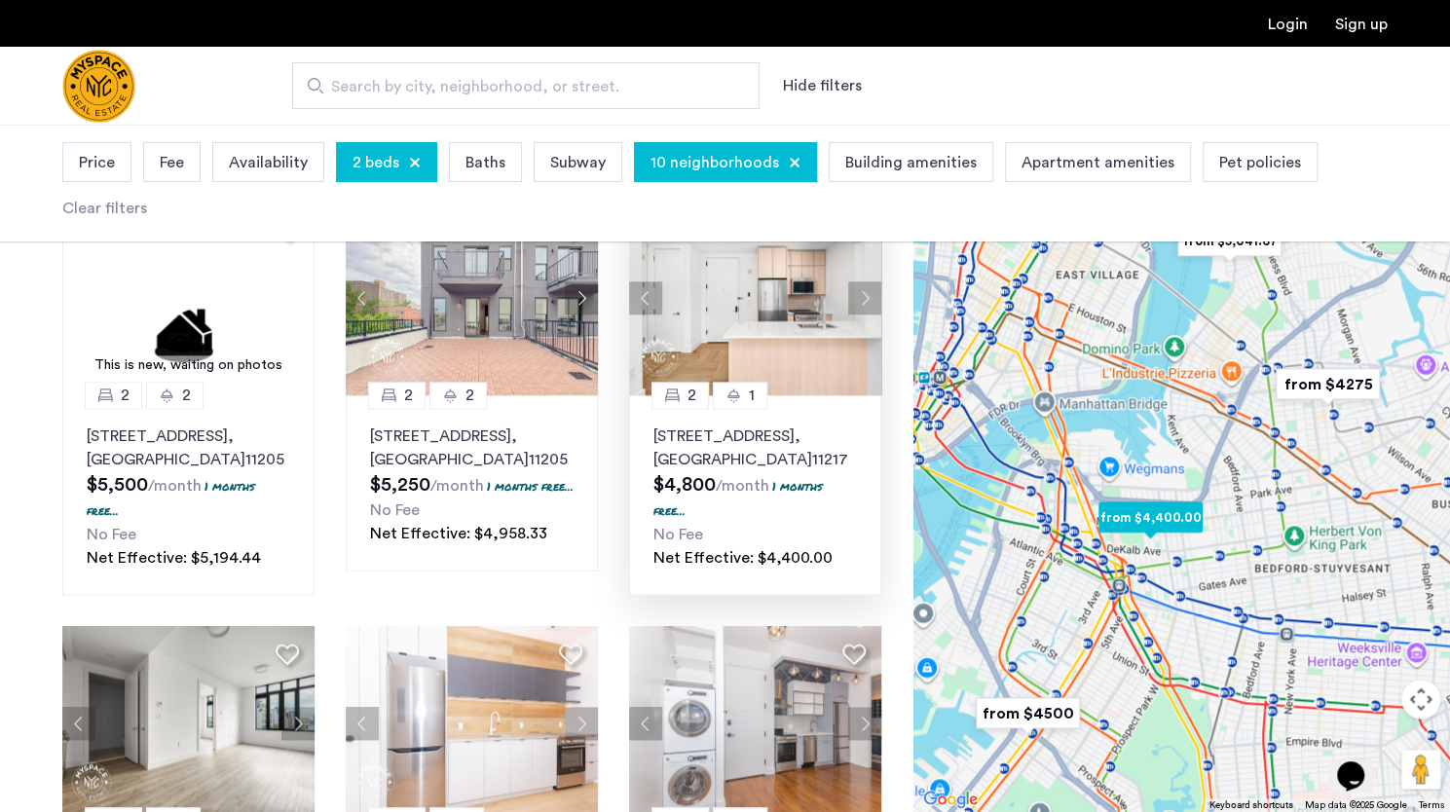
click at [858, 315] on button "Next apartment" at bounding box center [864, 297] width 33 height 33
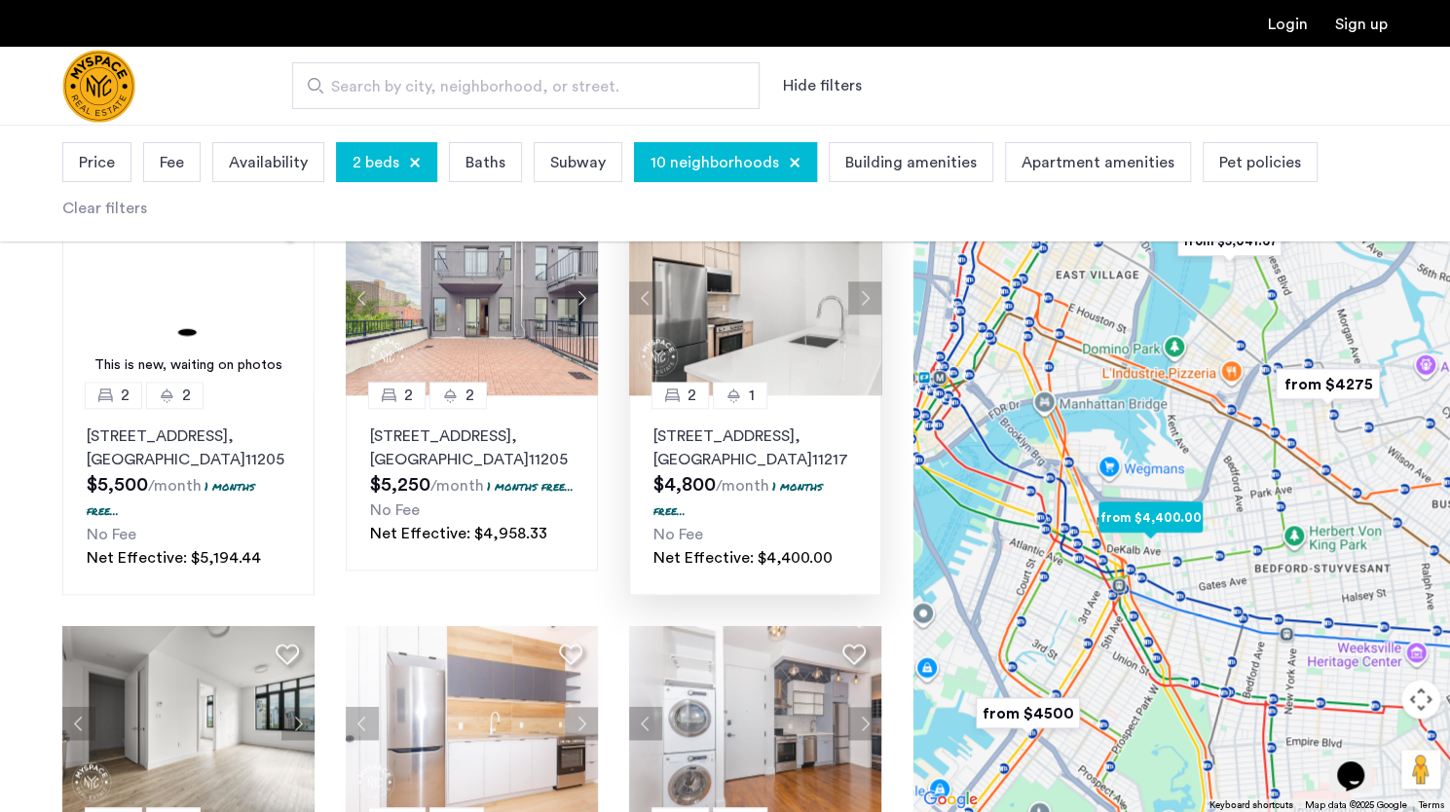
click at [858, 315] on button "Next apartment" at bounding box center [864, 297] width 33 height 33
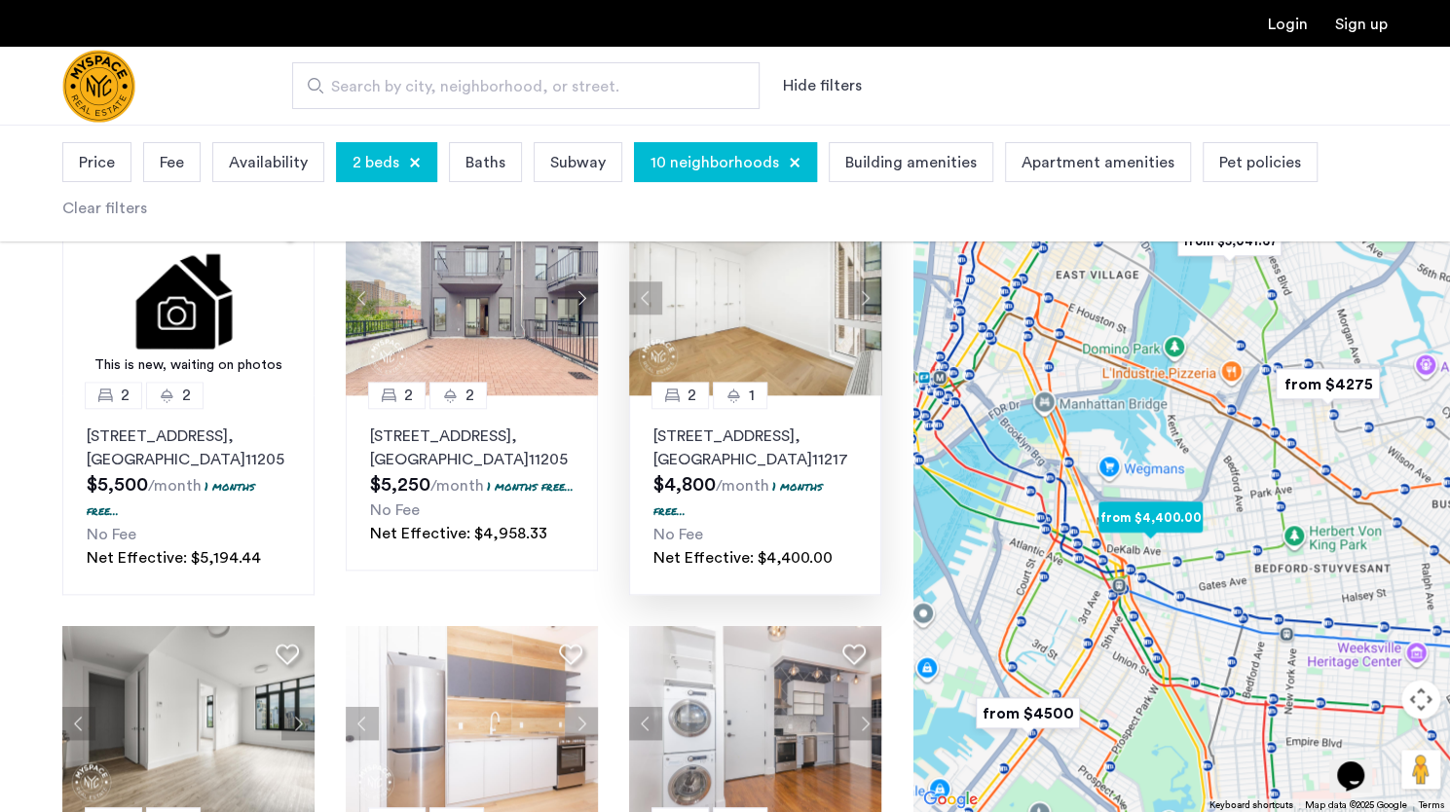
click at [858, 315] on button "Next apartment" at bounding box center [864, 297] width 33 height 33
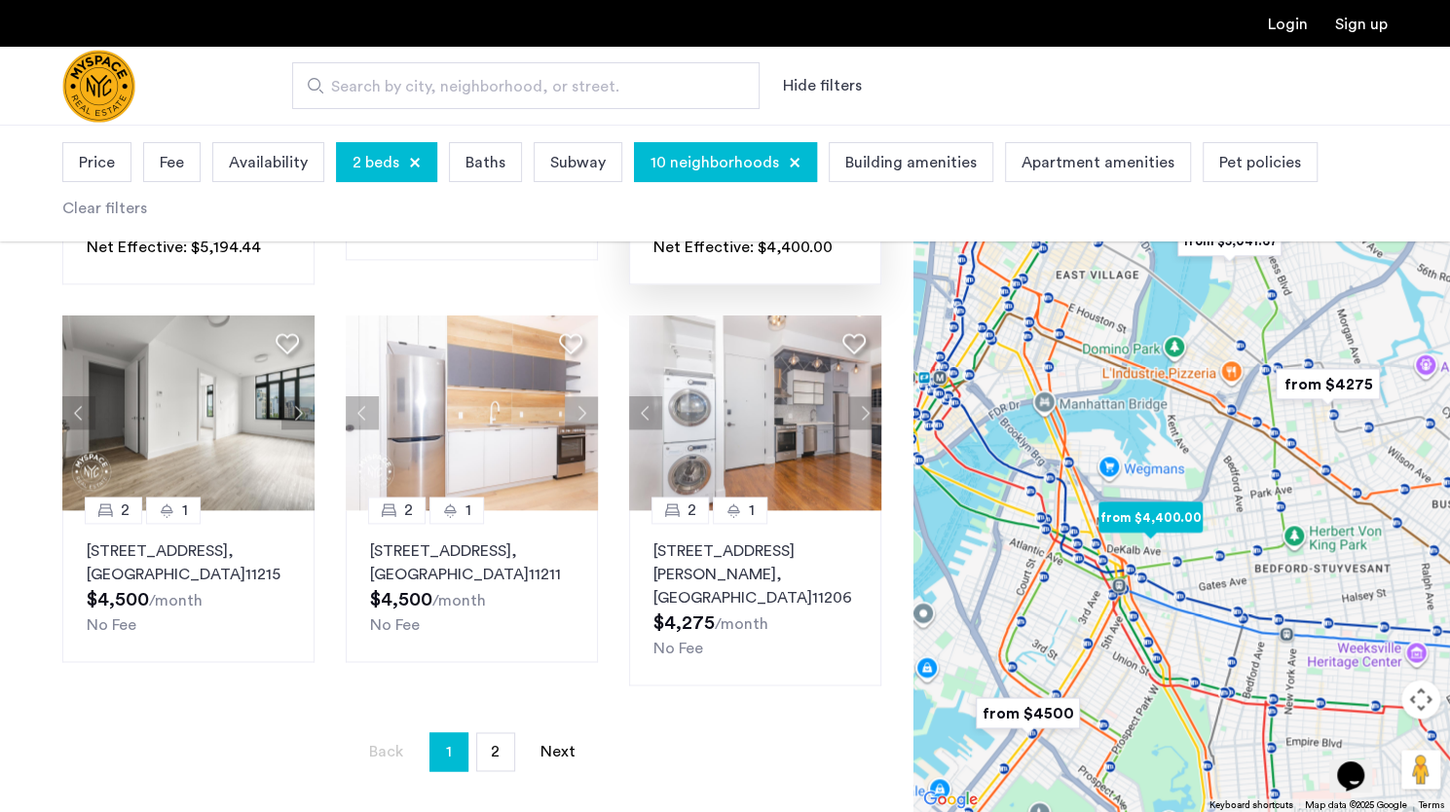
scroll to position [1312, 0]
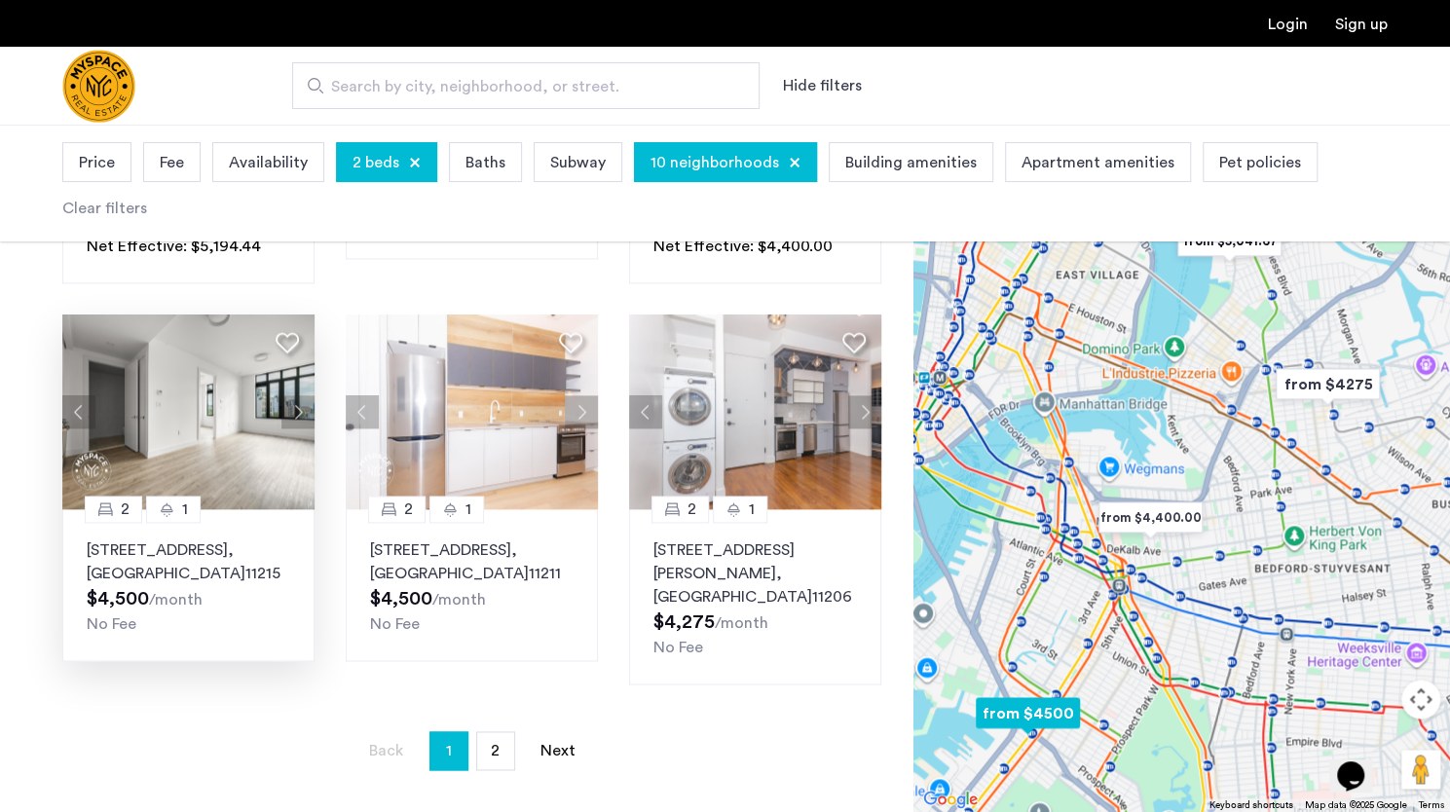
click at [292, 428] on button "Next apartment" at bounding box center [297, 411] width 33 height 33
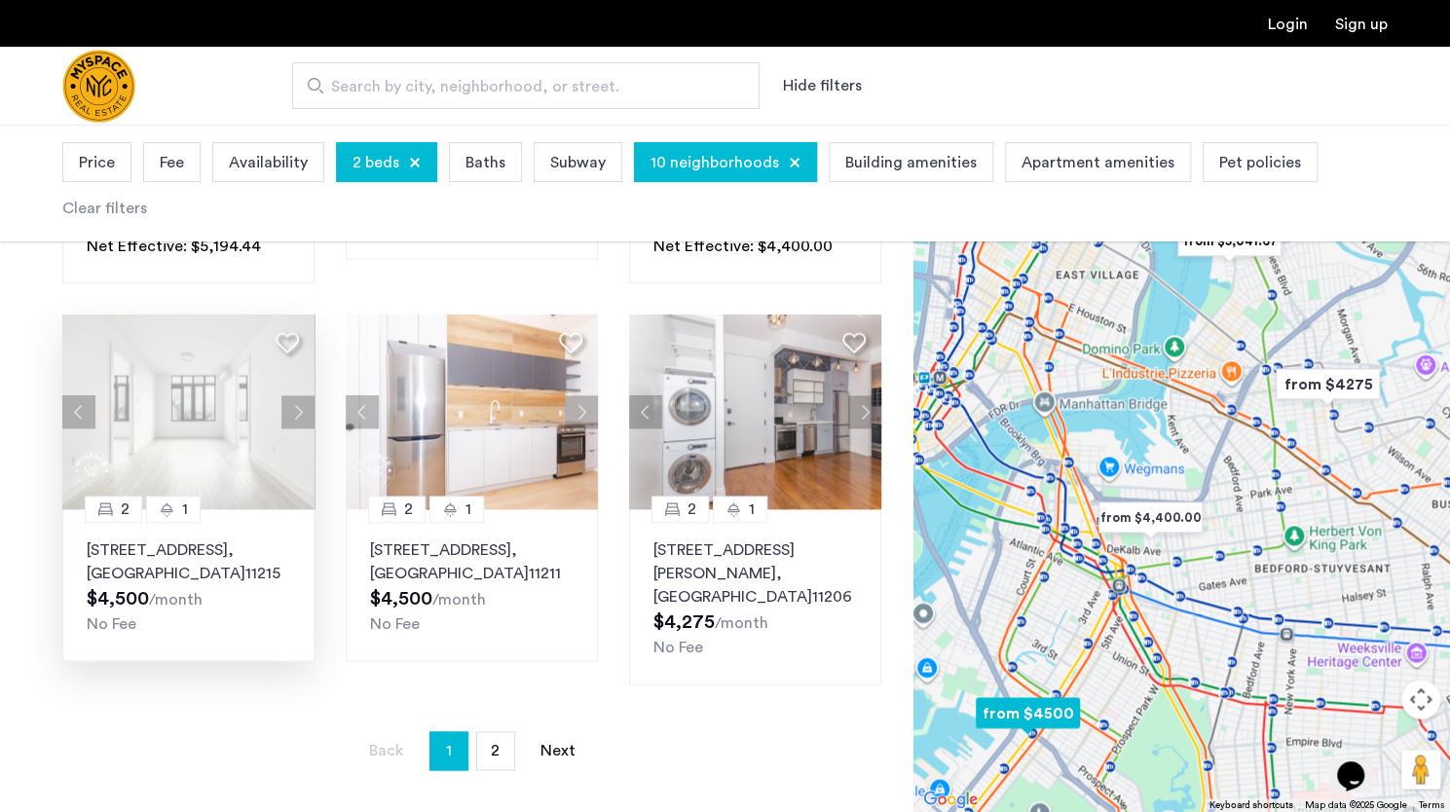
click at [296, 428] on button "Next apartment" at bounding box center [297, 411] width 33 height 33
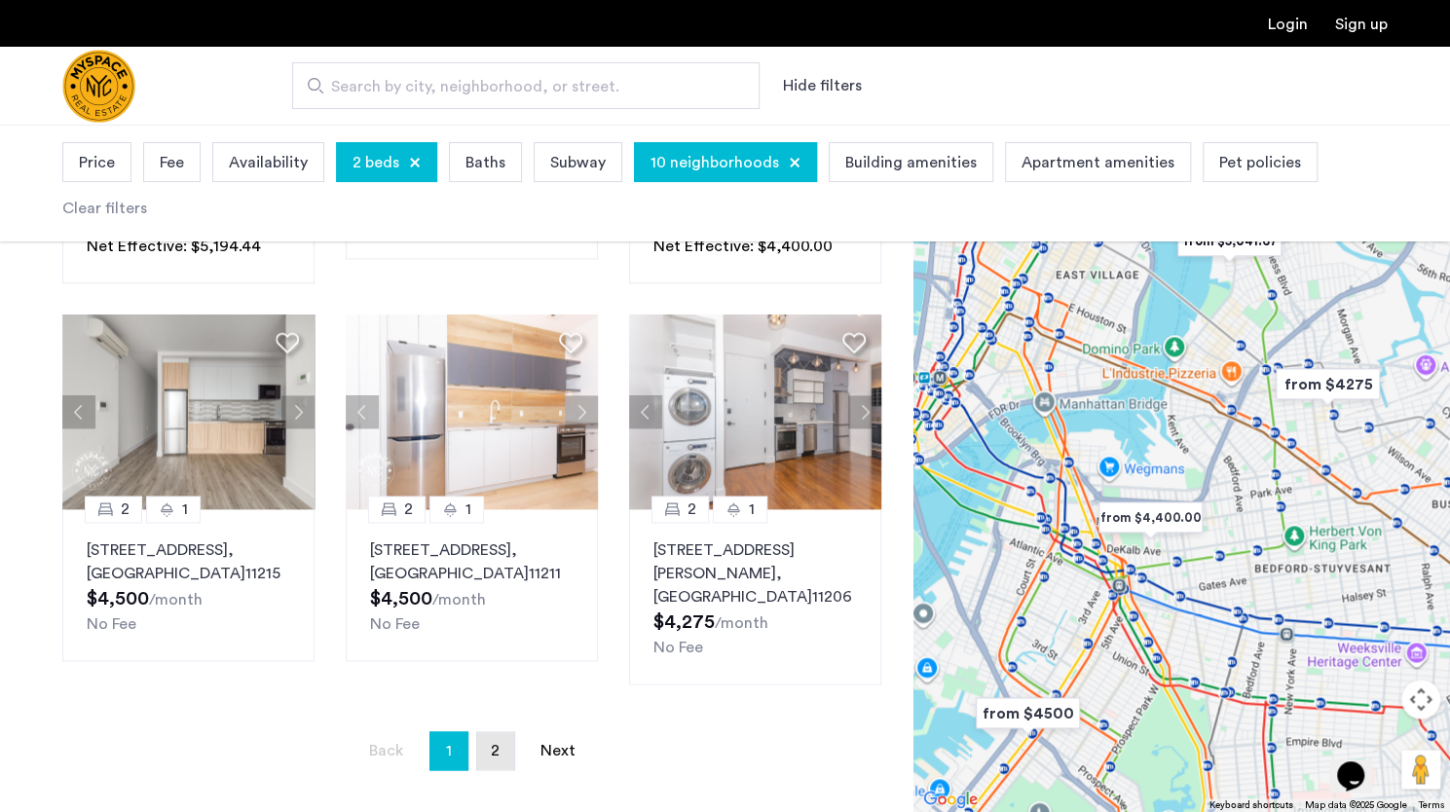
click at [489, 745] on link "page 2" at bounding box center [495, 750] width 37 height 37
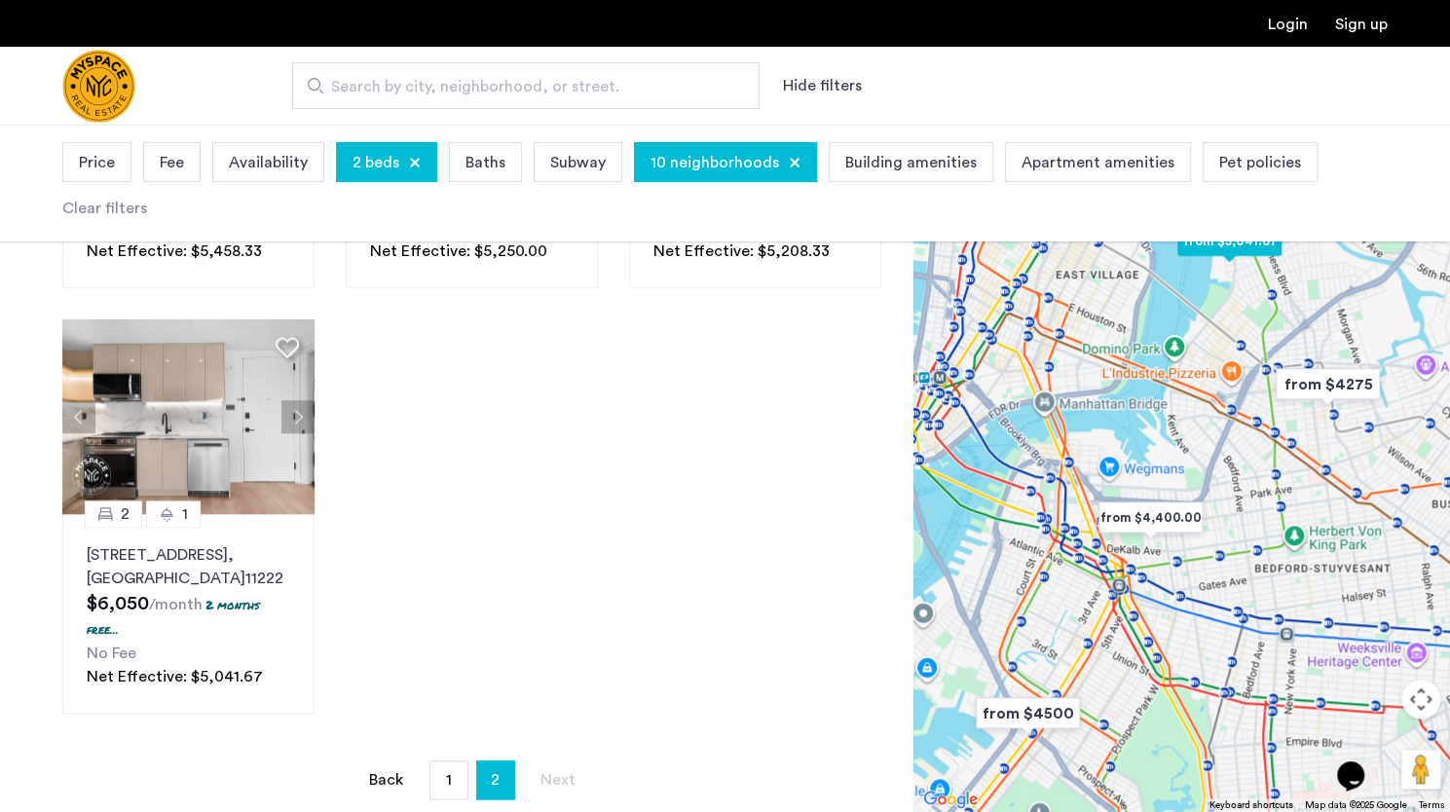
scroll to position [907, 0]
